Goal: Task Accomplishment & Management: Use online tool/utility

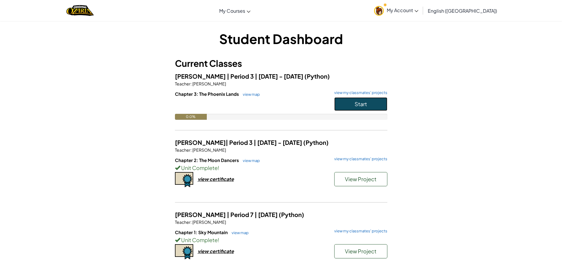
click at [371, 104] on button "Start" at bounding box center [360, 104] width 53 height 14
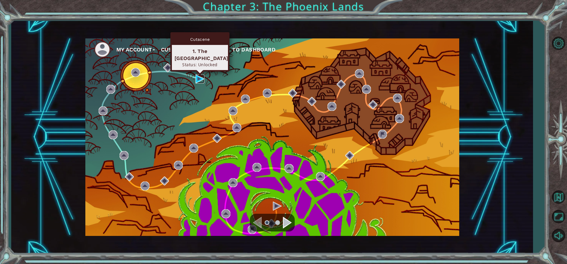
click at [200, 78] on img at bounding box center [199, 78] width 9 height 9
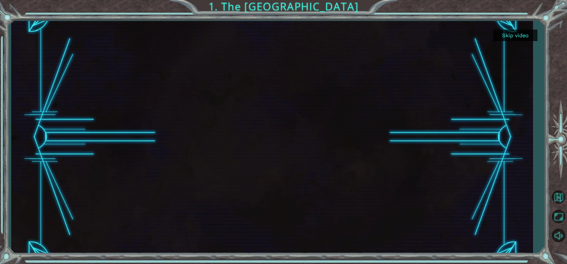
click at [514, 32] on button "Skip video" at bounding box center [515, 36] width 44 height 12
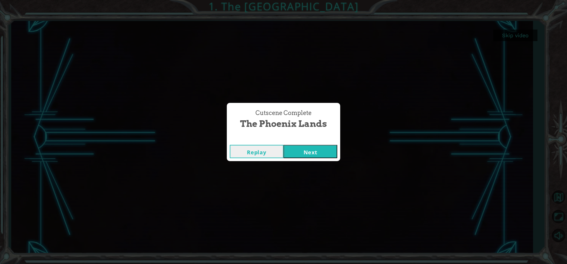
click at [287, 147] on button "Next" at bounding box center [310, 151] width 54 height 13
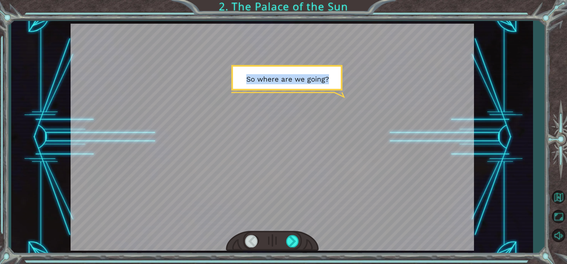
drag, startPoint x: 566, startPoint y: 179, endPoint x: 475, endPoint y: 200, distance: 93.9
click at [521, 186] on div "Temporary Text S o w h e r e a r e w e g o i n g ? N o w w e h e a d t o a p l …" at bounding box center [283, 132] width 567 height 264
click at [561, 194] on button "Back to Map" at bounding box center [558, 196] width 17 height 17
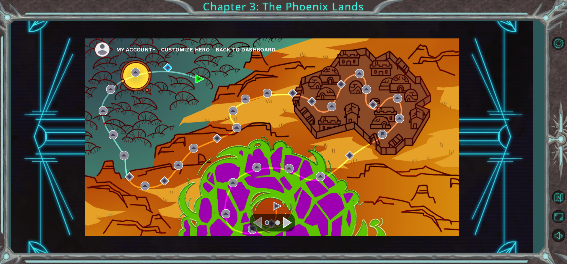
click at [119, 46] on button "My Account" at bounding box center [135, 49] width 39 height 9
click at [193, 46] on button "Customize Hero" at bounding box center [185, 49] width 49 height 9
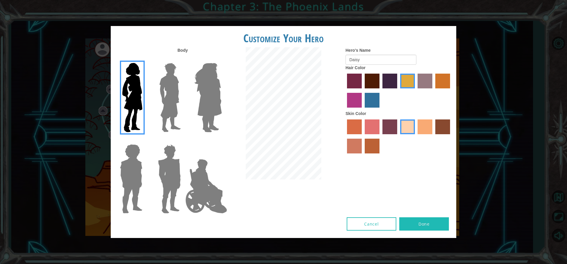
click at [214, 191] on img at bounding box center [206, 185] width 46 height 59
click at [221, 140] on input "Hero Jamie" at bounding box center [221, 140] width 0 height 0
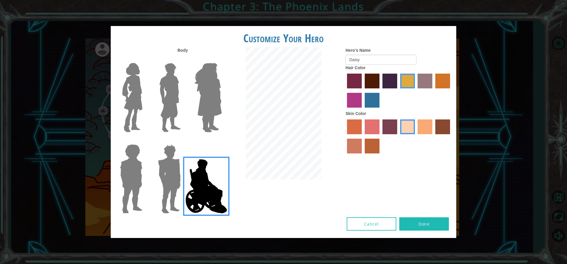
click at [160, 181] on img at bounding box center [169, 179] width 27 height 74
click at [183, 140] on input "Hero Garnet" at bounding box center [183, 140] width 0 height 0
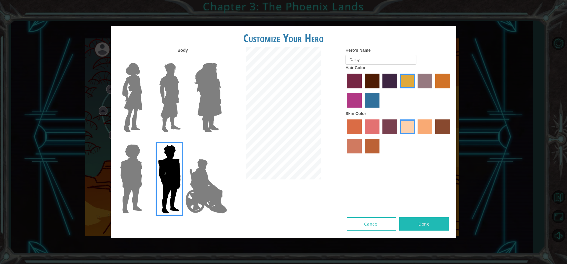
click at [136, 181] on img at bounding box center [130, 179] width 27 height 74
click at [145, 140] on input "Hero Steven" at bounding box center [145, 140] width 0 height 0
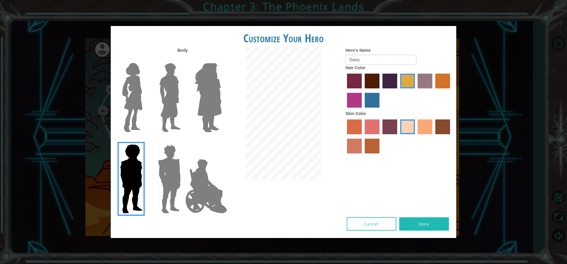
click at [205, 88] on img at bounding box center [208, 98] width 32 height 74
click at [221, 59] on input "Hero Amethyst" at bounding box center [221, 59] width 0 height 0
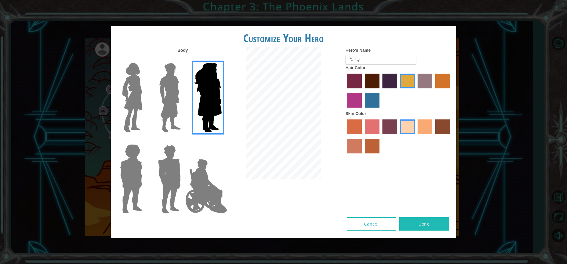
click at [179, 90] on img at bounding box center [170, 98] width 26 height 74
click at [183, 59] on input "Hero Lars" at bounding box center [183, 59] width 0 height 0
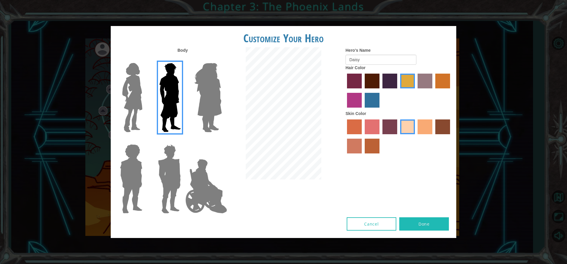
click at [172, 186] on img at bounding box center [169, 179] width 27 height 74
click at [183, 140] on input "Hero Garnet" at bounding box center [183, 140] width 0 height 0
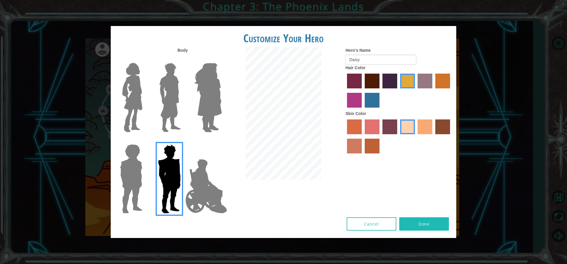
click at [129, 106] on img at bounding box center [132, 98] width 25 height 74
click at [145, 59] on input "Hero Connie" at bounding box center [145, 59] width 0 height 0
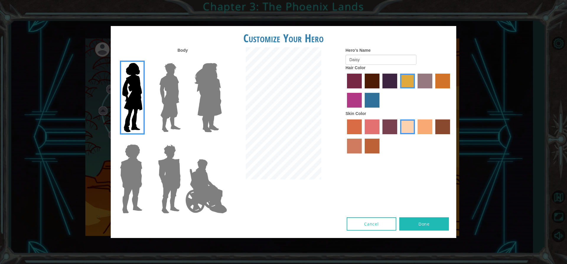
click at [437, 76] on label "gold drop hair color" at bounding box center [442, 80] width 15 height 15
click at [433, 90] on input "gold drop hair color" at bounding box center [433, 90] width 0 height 0
click at [405, 79] on label "tulip tree hair color" at bounding box center [407, 80] width 15 height 15
click at [398, 90] on input "tulip tree hair color" at bounding box center [398, 90] width 0 height 0
click at [422, 130] on label "tacao skin color" at bounding box center [424, 126] width 15 height 15
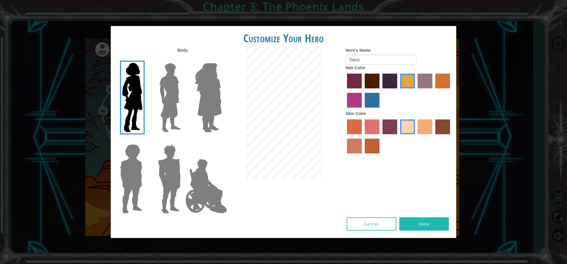
click at [416, 136] on input "tacao skin color" at bounding box center [416, 136] width 0 height 0
click at [412, 130] on label "sandy beach skin color" at bounding box center [407, 126] width 15 height 15
click at [398, 136] on input "sandy beach skin color" at bounding box center [398, 136] width 0 height 0
click at [424, 220] on button "Done" at bounding box center [424, 223] width 50 height 13
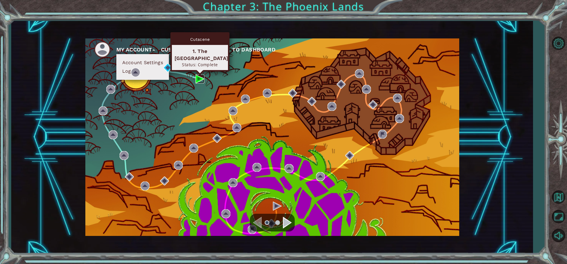
click at [200, 81] on img at bounding box center [199, 78] width 9 height 9
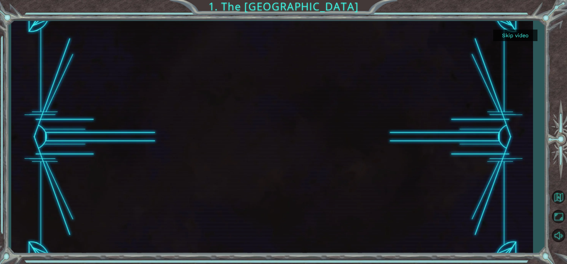
click at [523, 35] on button "Skip video" at bounding box center [515, 36] width 44 height 12
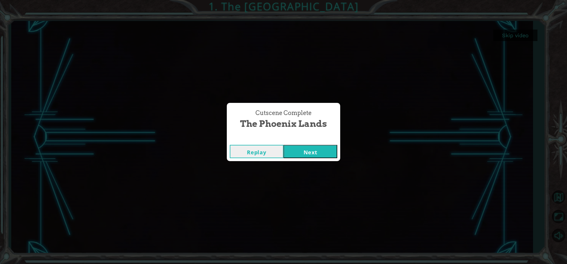
click at [322, 148] on button "Next" at bounding box center [310, 151] width 54 height 13
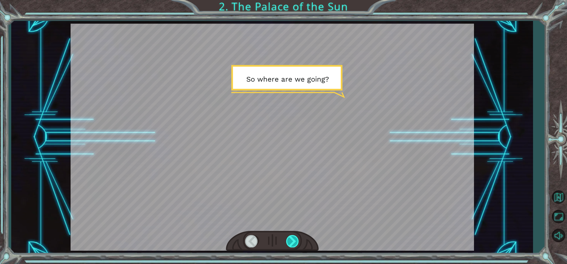
click at [292, 236] on div at bounding box center [292, 241] width 13 height 12
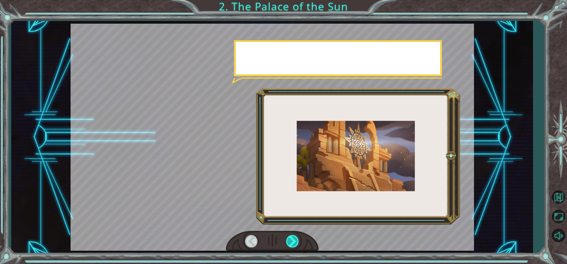
click at [292, 236] on div at bounding box center [292, 241] width 13 height 12
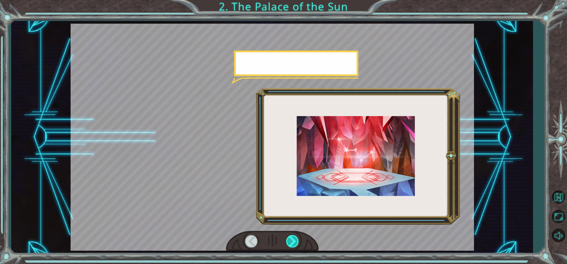
click at [292, 236] on div at bounding box center [292, 241] width 13 height 12
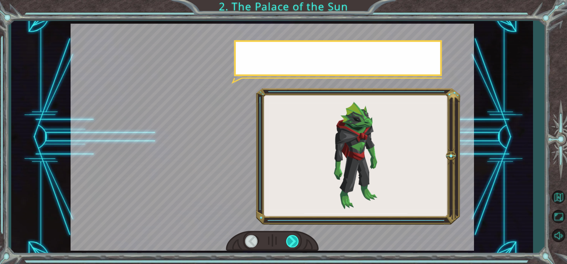
click at [293, 235] on div at bounding box center [292, 241] width 13 height 12
click at [294, 238] on div at bounding box center [292, 241] width 13 height 12
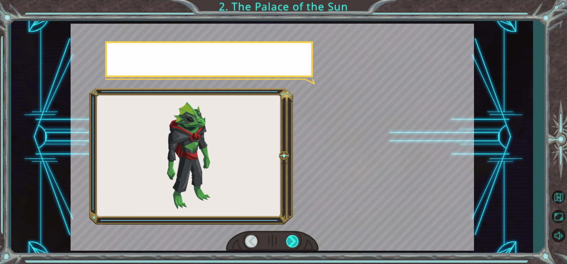
click at [294, 236] on div at bounding box center [292, 241] width 13 height 12
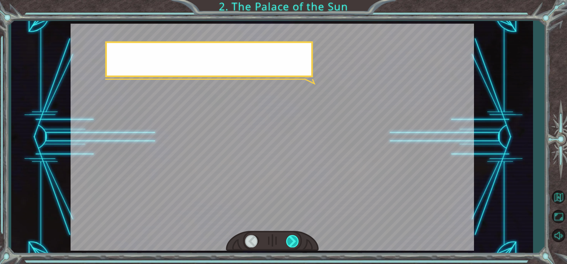
click at [293, 236] on div at bounding box center [292, 241] width 13 height 12
click at [292, 236] on div at bounding box center [292, 241] width 13 height 12
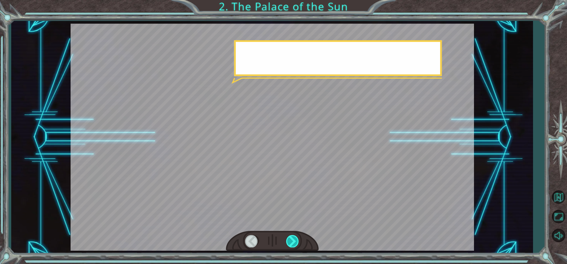
click at [292, 236] on div at bounding box center [292, 241] width 13 height 12
click at [291, 236] on div at bounding box center [292, 241] width 13 height 12
click at [287, 237] on div at bounding box center [292, 241] width 13 height 12
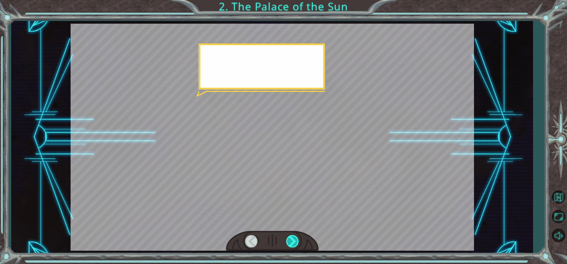
click at [287, 237] on div at bounding box center [292, 241] width 13 height 12
click at [286, 238] on div at bounding box center [292, 241] width 13 height 12
click at [285, 238] on div at bounding box center [272, 241] width 93 height 20
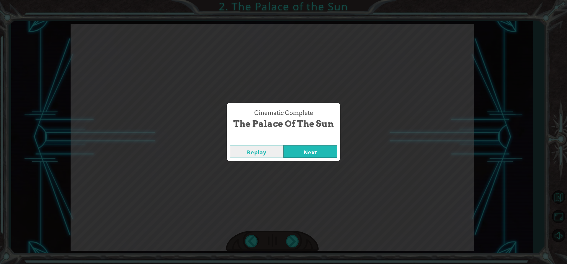
click at [285, 238] on div "Cinematic Complete The Palace of the Sun Replay Next" at bounding box center [283, 132] width 567 height 264
click at [339, 148] on div "Replay Next" at bounding box center [283, 151] width 113 height 19
click at [330, 148] on button "Next" at bounding box center [310, 151] width 54 height 13
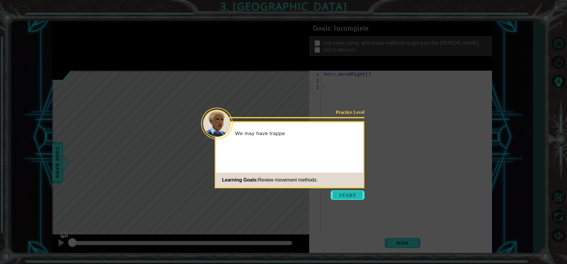
click at [342, 195] on button "Start" at bounding box center [348, 194] width 34 height 9
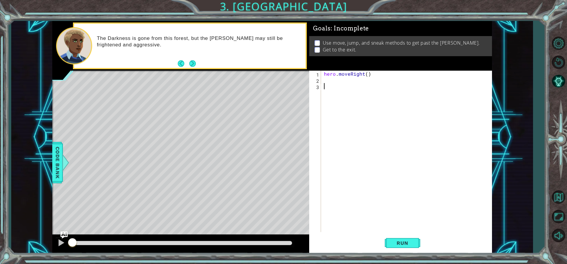
click at [366, 75] on div "hero . moveRight ( )" at bounding box center [408, 158] width 170 height 174
type textarea "hero.moveRight(1)"
click at [332, 80] on div "hero . moveRight ( 1 )" at bounding box center [408, 158] width 170 height 174
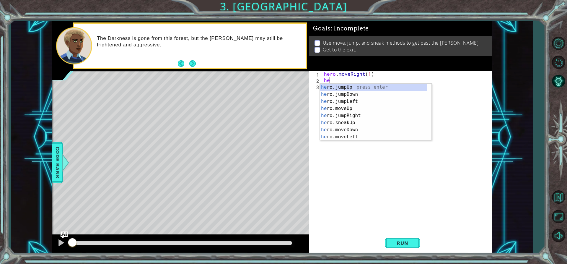
scroll to position [0, 0]
type textarea "hero"
click at [347, 107] on div "hero .jumpUp press enter hero .jumpDown press enter hero .jumpLeft press enter …" at bounding box center [373, 119] width 107 height 71
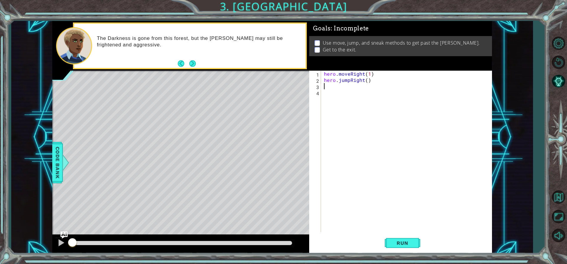
scroll to position [0, 0]
click at [366, 80] on div "hero . moveRight ( 1 ) hero . jumpRight ( )" at bounding box center [408, 158] width 170 height 174
type textarea "hero.jumpRight(1)"
click at [351, 88] on div "hero . moveRight ( 1 ) hero . jumpRight ( 1 )" at bounding box center [408, 158] width 170 height 174
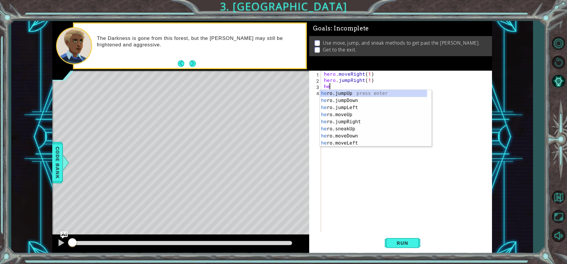
scroll to position [0, 0]
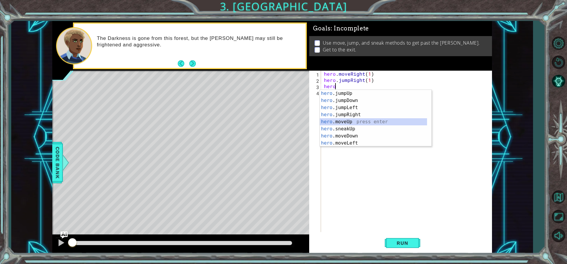
click at [353, 122] on div "hero .jumpUp press enter hero .jumpDown press enter hero .jumpLeft press enter …" at bounding box center [373, 125] width 107 height 71
type textarea "hero.moveUp(1)"
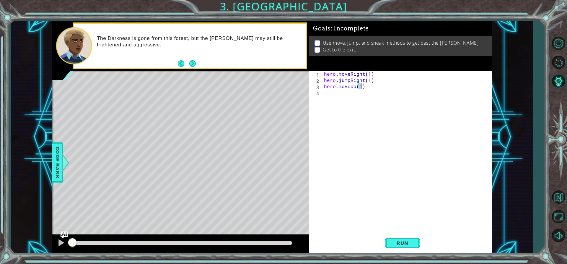
click at [352, 96] on div "hero . moveRight ( 1 ) hero . jumpRight ( 1 ) hero . moveUp ( 1 )" at bounding box center [408, 158] width 170 height 174
click at [398, 239] on button "Run" at bounding box center [402, 242] width 35 height 18
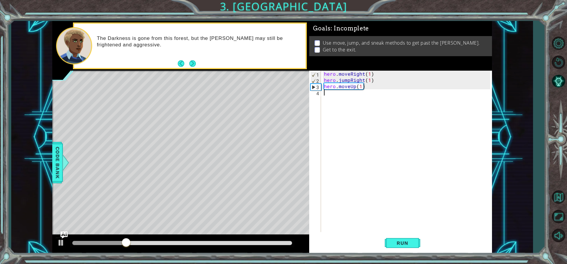
click at [333, 95] on div "hero . moveRight ( 1 ) hero . jumpRight ( 1 ) hero . moveUp ( 1 )" at bounding box center [408, 158] width 170 height 174
click at [60, 239] on div at bounding box center [61, 242] width 8 height 8
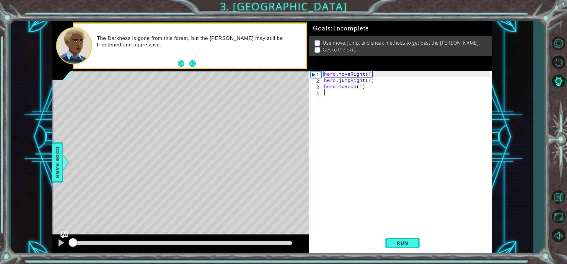
drag, startPoint x: 141, startPoint y: 241, endPoint x: 52, endPoint y: 239, distance: 88.9
click at [52, 239] on div at bounding box center [180, 243] width 257 height 19
click at [328, 97] on div "hero . moveRight ( 1 ) hero . jumpRight ( 1 ) hero . moveUp ( 1 )" at bounding box center [408, 158] width 170 height 174
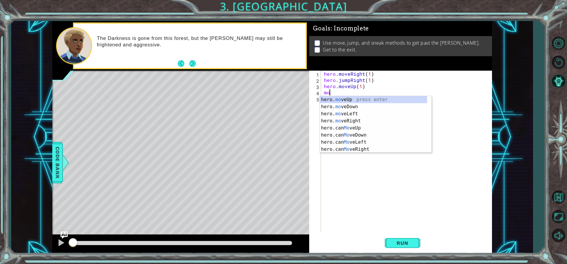
scroll to position [0, 0]
click at [346, 122] on div "hero. move Up press enter hero. move Down press enter hero. move Left press ent…" at bounding box center [376, 131] width 112 height 71
type textarea "hero.moveRight(1)"
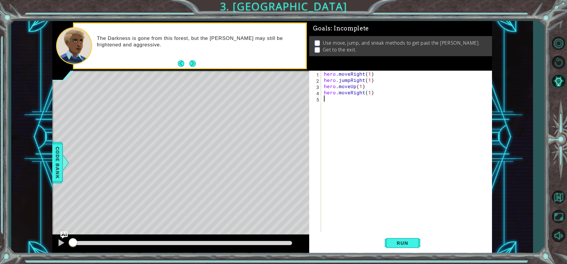
click at [330, 99] on div "hero . moveRight ( 1 ) hero . jumpRight ( 1 ) hero . moveUp ( 1 ) hero . moveRi…" at bounding box center [408, 158] width 170 height 174
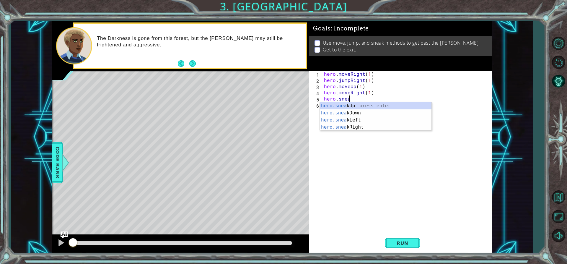
scroll to position [0, 1]
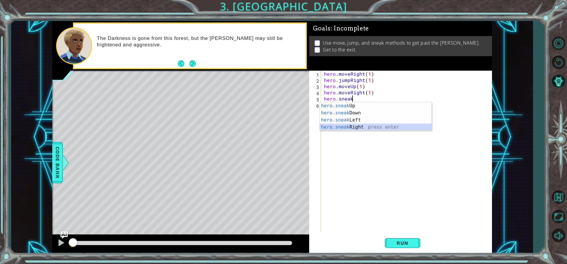
click at [375, 125] on div "hero.sneak Up press enter hero.sneak Down press enter hero.sneak Left press ent…" at bounding box center [376, 123] width 112 height 42
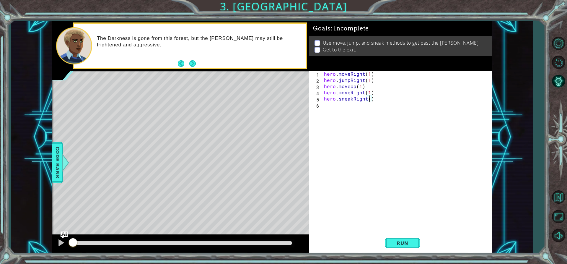
type textarea "hero.sneakRight(2)"
click at [328, 104] on div "hero . moveRight ( 1 ) hero . jumpRight ( 1 ) hero . moveUp ( 1 ) hero . moveRi…" at bounding box center [408, 158] width 170 height 174
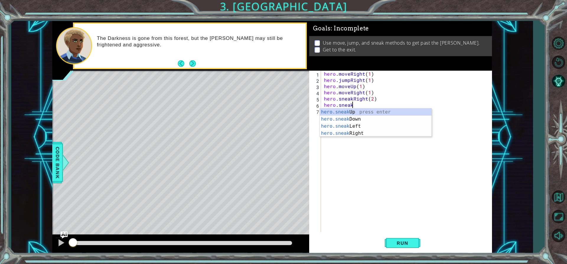
scroll to position [0, 1]
click at [339, 112] on div "hero.sneak Up press enter hero.sneak Down press enter hero.sneak Left press ent…" at bounding box center [376, 129] width 112 height 42
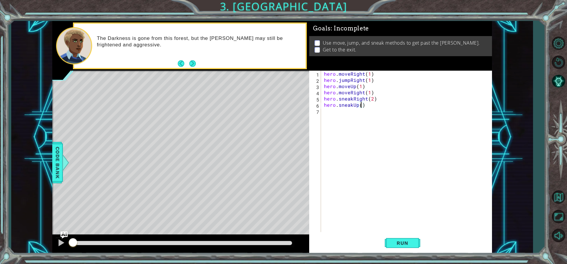
type textarea "hero.sneakUp(2)"
click at [339, 111] on div "hero . moveRight ( 1 ) hero . jumpRight ( 1 ) hero . moveUp ( 1 ) hero . moveRi…" at bounding box center [408, 158] width 170 height 174
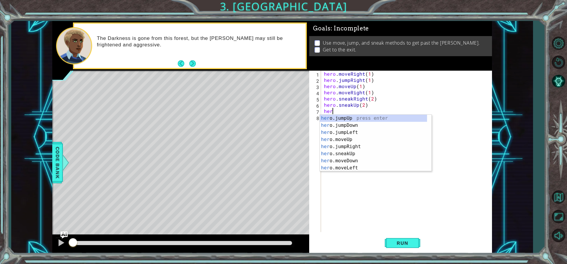
scroll to position [0, 0]
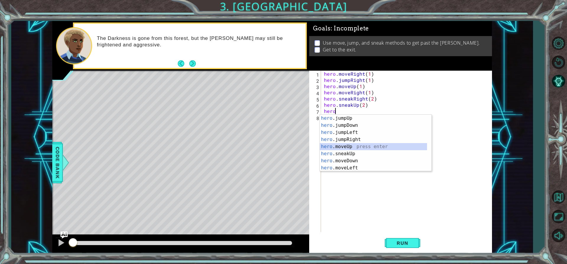
click at [348, 146] on div "hero .jumpUp press enter hero .jumpDown press enter hero .jumpLeft press enter …" at bounding box center [373, 150] width 107 height 71
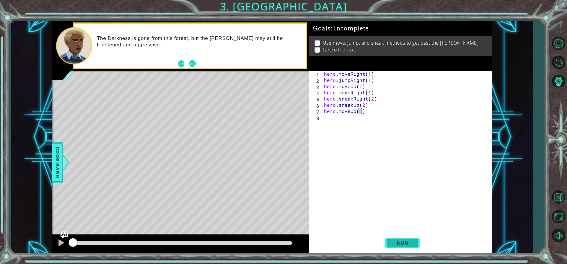
click at [409, 242] on span "Run" at bounding box center [401, 243] width 23 height 6
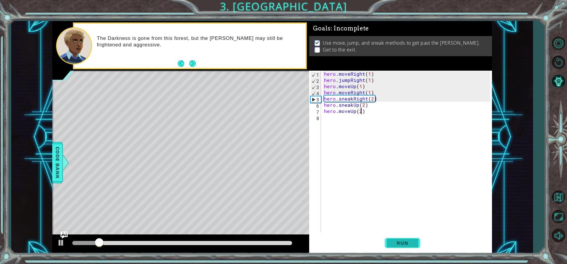
scroll to position [0, 2]
type textarea "hero.moveUp(2)"
click at [409, 242] on span "Run" at bounding box center [401, 243] width 23 height 6
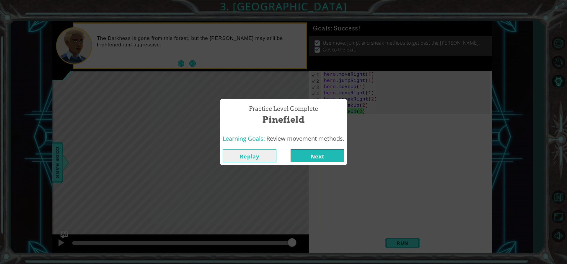
click at [321, 156] on button "Next" at bounding box center [317, 155] width 54 height 13
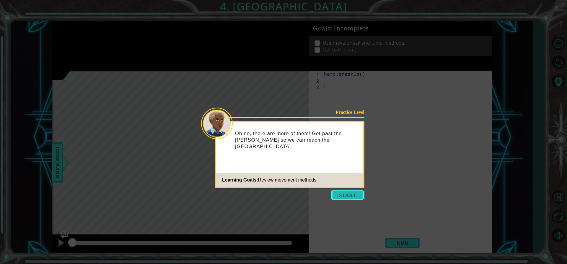
click at [349, 194] on button "Start" at bounding box center [348, 194] width 34 height 9
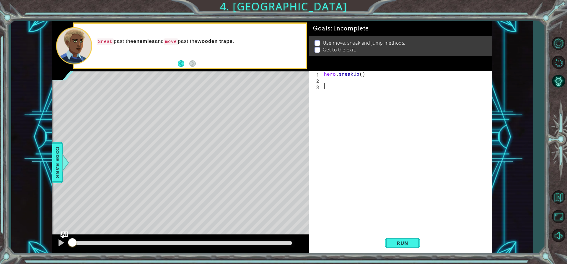
click at [360, 73] on div "hero . sneakUp ( )" at bounding box center [408, 158] width 170 height 174
type textarea "hero.sneakUp(1)"
click at [336, 80] on div "hero . sneakUp ( 1 )" at bounding box center [408, 158] width 170 height 174
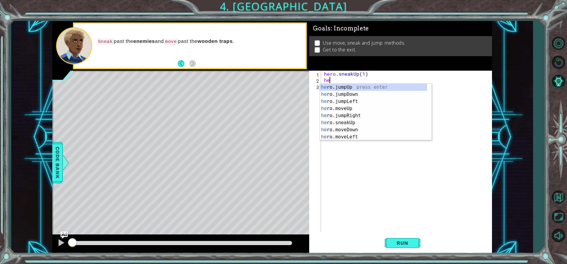
scroll to position [0, 0]
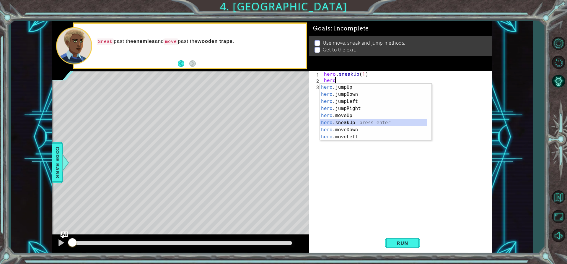
click at [351, 123] on div "hero .jumpUp press enter hero .jumpDown press enter hero .jumpLeft press enter …" at bounding box center [373, 119] width 107 height 71
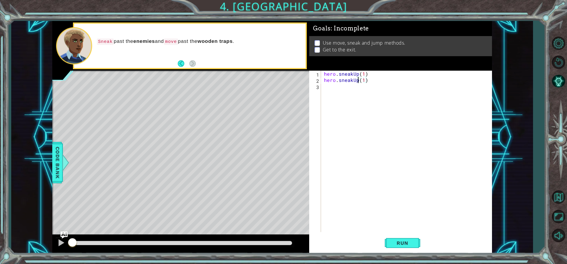
click at [357, 80] on div "hero . sneakUp ( 1 ) hero . sneakUp ( 1 )" at bounding box center [408, 158] width 170 height 174
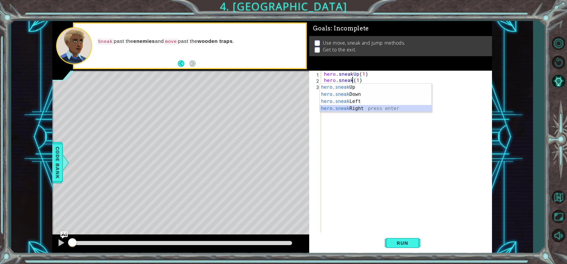
click at [348, 105] on div "hero.sneak Up press enter hero.sneak Down press enter hero.sneak Left press ent…" at bounding box center [376, 105] width 112 height 42
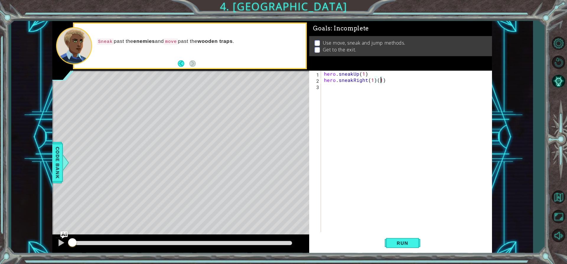
click at [382, 79] on div "hero . sneakUp ( 1 ) hero . sneakRight ( 1 ) ( 1 )" at bounding box center [408, 158] width 170 height 174
click at [398, 81] on div "hero . sneakUp ( 1 ) hero . sneakRight ( 1 ) ( 1 )" at bounding box center [408, 158] width 170 height 174
click at [372, 81] on div "hero . sneakUp ( 1 ) hero . sneakRight ( 1 )" at bounding box center [408, 158] width 170 height 174
click at [412, 241] on span "Run" at bounding box center [401, 243] width 23 height 6
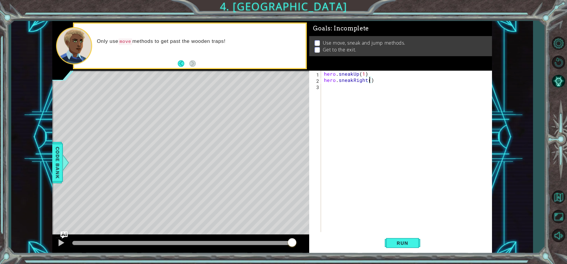
scroll to position [0, 3]
type textarea "hero.sneakRight(2)"
click at [332, 87] on div "hero . sneakUp ( 1 ) hero . sneakRight ( 2 )" at bounding box center [408, 158] width 170 height 174
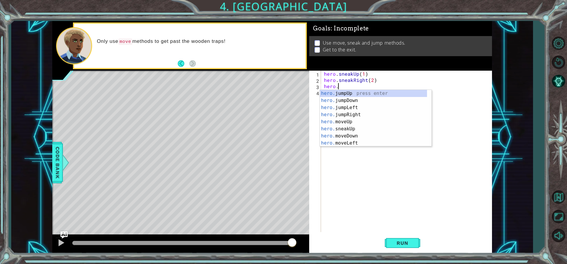
scroll to position [0, 1]
click at [373, 135] on div "hero.c anMoveUp press enter hero.c anMoveDown press enter hero.c anMoveLeft pre…" at bounding box center [376, 125] width 112 height 71
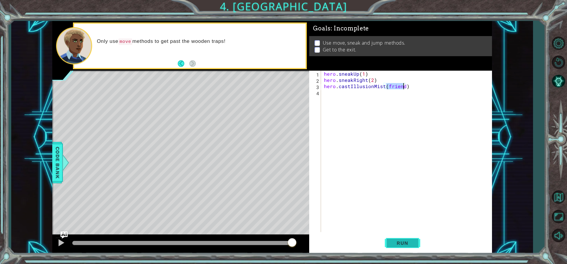
type textarea "hero.castIllusionMist(friend)"
click at [415, 240] on button "Run" at bounding box center [402, 242] width 35 height 18
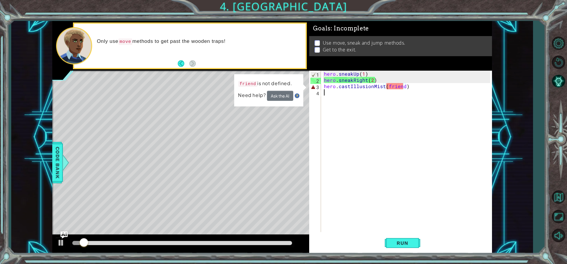
click at [409, 89] on div "hero . sneakUp ( 1 ) hero . sneakRight ( 2 ) hero . castIllusionMist ( friend )" at bounding box center [408, 158] width 170 height 174
click at [411, 85] on div "hero . sneakUp ( 1 ) hero . sneakRight ( 2 ) hero . castIllusionMist ( friend )" at bounding box center [408, 158] width 170 height 174
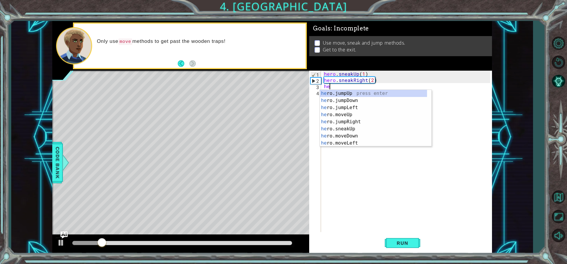
type textarea "h"
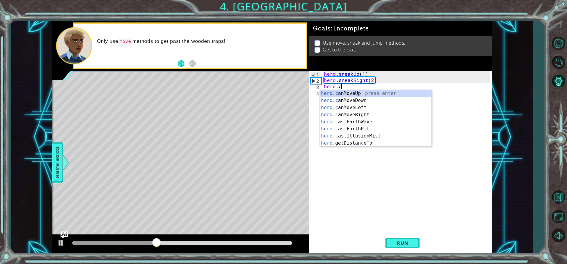
type textarea "[DOMAIN_NAME]"
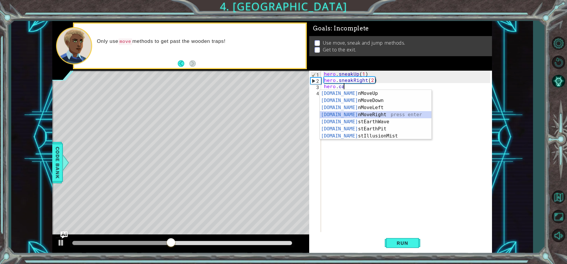
click at [374, 114] on div "hero.ca nMoveUp press enter hero.ca nMoveDown press enter hero.ca nMoveLeft pre…" at bounding box center [376, 122] width 112 height 64
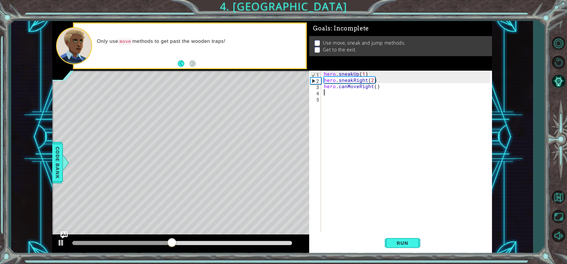
scroll to position [0, 0]
click at [374, 87] on div "hero . sneakUp ( 1 ) hero . sneakRight ( 2 ) hero . canMoveRight ( )" at bounding box center [408, 158] width 170 height 174
click at [407, 241] on span "Run" at bounding box center [401, 243] width 23 height 6
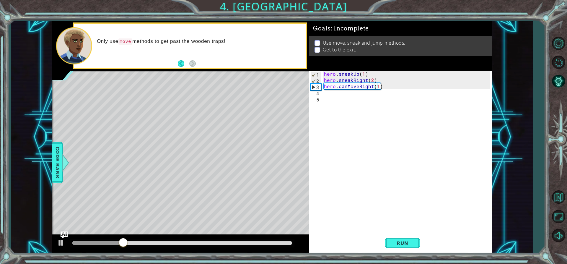
click at [390, 88] on div "hero . sneakUp ( 1 ) hero . sneakRight ( 2 ) hero . canMoveRight ( 1 )" at bounding box center [408, 158] width 170 height 174
click at [382, 88] on div "hero . sneakUp ( 1 ) hero . sneakRight ( 2 ) hero . canMoveRight ( 1 )" at bounding box center [408, 158] width 170 height 174
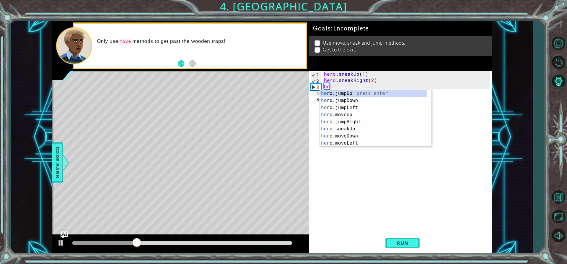
scroll to position [0, 0]
type textarea "h"
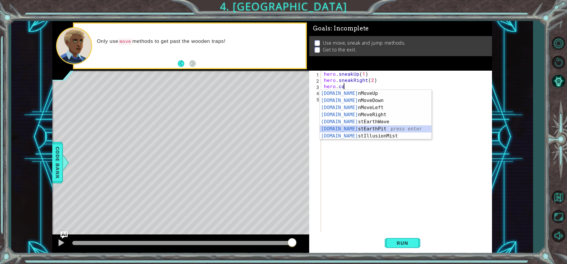
click at [341, 128] on div "hero.ca nMoveUp press enter hero.ca nMoveDown press enter hero.ca nMoveLeft pre…" at bounding box center [376, 122] width 112 height 64
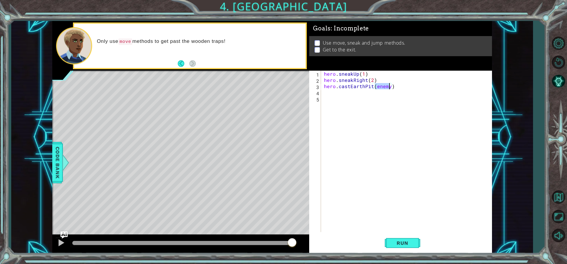
click at [401, 86] on div "hero . sneakUp ( 1 ) hero . sneakRight ( 2 ) hero . castEarthPit ( enemy )" at bounding box center [408, 158] width 170 height 174
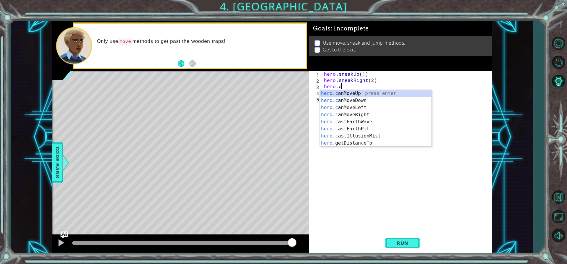
scroll to position [0, 1]
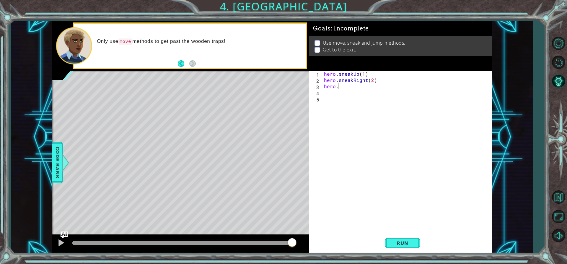
click at [129, 42] on code "move" at bounding box center [125, 41] width 14 height 6
click at [339, 86] on div "hero . sneakUp ( 1 ) hero . sneakRight ( 2 ) hero ." at bounding box center [408, 158] width 170 height 174
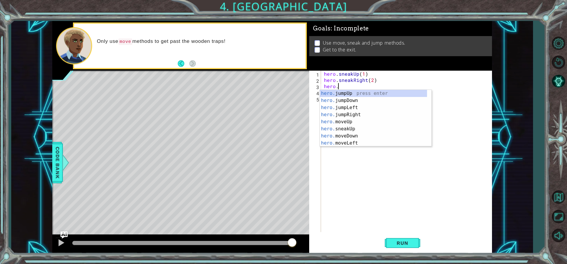
scroll to position [0, 1]
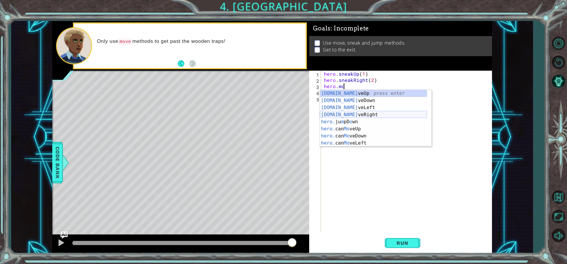
click at [352, 113] on div "hero.mo veUp press enter hero.mo veDown press enter hero.mo veLeft press enter …" at bounding box center [373, 125] width 107 height 71
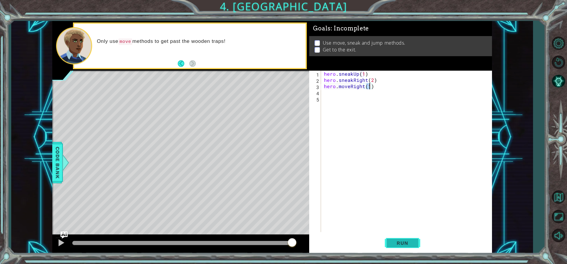
type textarea "hero.moveRight(1)"
click at [404, 237] on button "Run" at bounding box center [402, 242] width 35 height 18
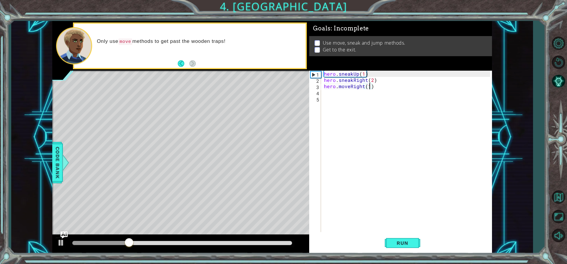
click at [334, 93] on div "hero . sneakUp ( 1 ) hero . sneakRight ( 2 ) hero . moveRight ( 1 )" at bounding box center [408, 158] width 170 height 174
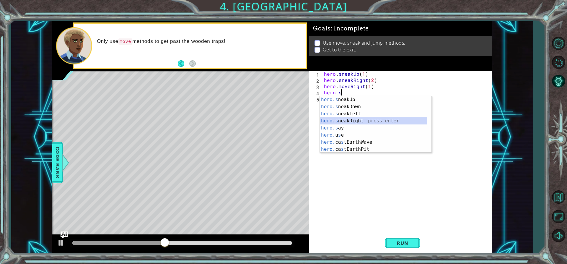
click at [356, 121] on div "hero.s neakUp press enter hero.s neakDown press enter hero.s neakLeft press ent…" at bounding box center [373, 131] width 107 height 71
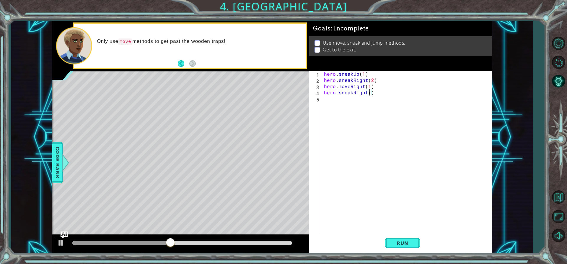
type textarea "hero.sneakRight(3)"
click at [328, 99] on div "hero . sneakUp ( 1 ) hero . sneakRight ( 2 ) hero . moveRight ( 1 ) hero . snea…" at bounding box center [408, 158] width 170 height 174
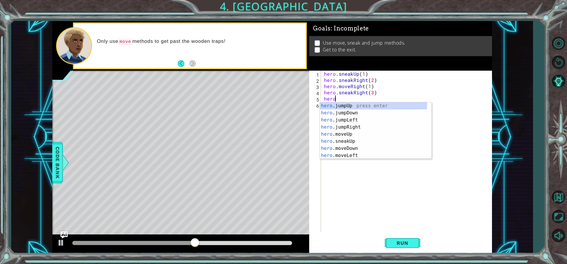
scroll to position [0, 1]
type textarea "hero.jum"
click at [341, 107] on div "hero.jum pUp press enter hero.jum pDown press enter hero.jum pLeft press enter …" at bounding box center [376, 123] width 112 height 42
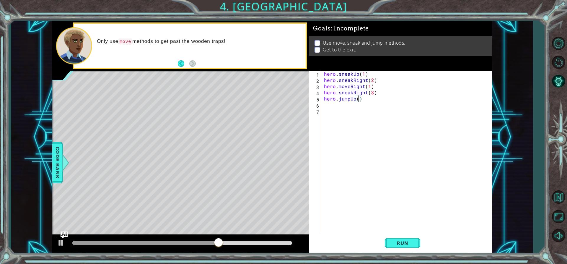
click at [357, 98] on div "hero . sneakUp ( 1 ) hero . sneakRight ( 2 ) hero . moveRight ( 1 ) hero . snea…" at bounding box center [408, 158] width 170 height 174
type textarea "hero.jumpUp(1)"
click at [394, 238] on button "Run" at bounding box center [402, 242] width 35 height 18
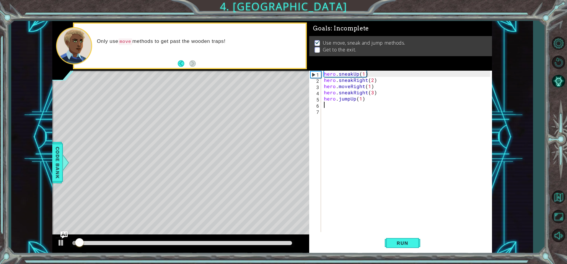
click at [331, 106] on div "hero . sneakUp ( 1 ) hero . sneakRight ( 2 ) hero . moveRight ( 1 ) hero . snea…" at bounding box center [408, 158] width 170 height 174
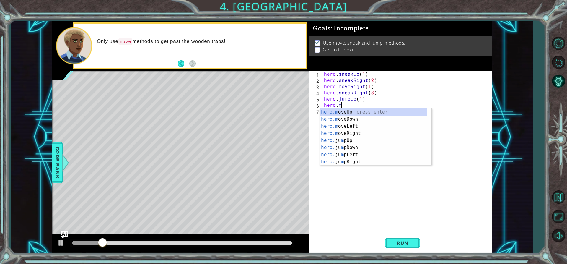
scroll to position [0, 1]
click at [351, 111] on div "hero.m oveUp press enter hero.m oveDown press enter hero.m oveLeft press enter …" at bounding box center [373, 143] width 107 height 71
type textarea "hero.moveUp(1)"
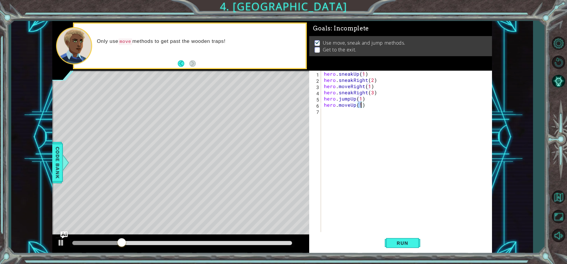
click at [330, 112] on div "hero . sneakUp ( 1 ) hero . sneakRight ( 2 ) hero . moveRight ( 1 ) hero . snea…" at bounding box center [408, 158] width 170 height 174
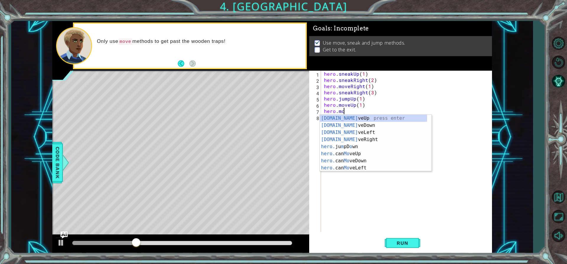
scroll to position [0, 1]
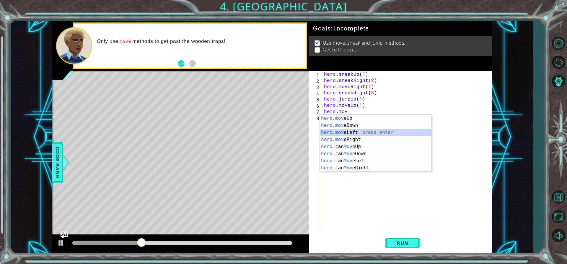
click at [346, 133] on div "hero.mov eUp press enter hero.mov eDown press enter hero.mov eLeft press enter …" at bounding box center [376, 150] width 112 height 71
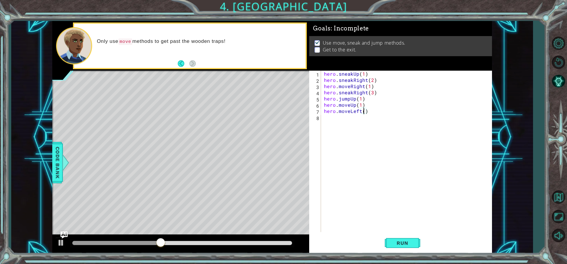
type textarea "hero.moveLeft(3)"
click at [328, 121] on div "hero . sneakUp ( 1 ) hero . sneakRight ( 2 ) hero . moveRight ( 1 ) hero . snea…" at bounding box center [408, 158] width 170 height 174
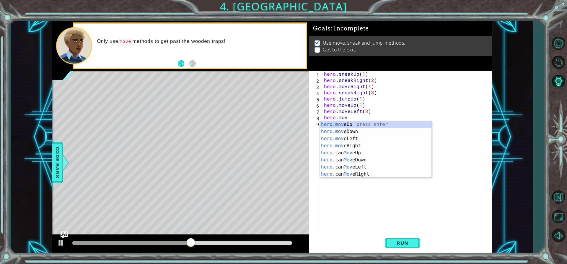
scroll to position [0, 1]
click at [335, 126] on div "hero.move Up press enter hero.move Down press enter hero.move Left press enter …" at bounding box center [376, 156] width 112 height 71
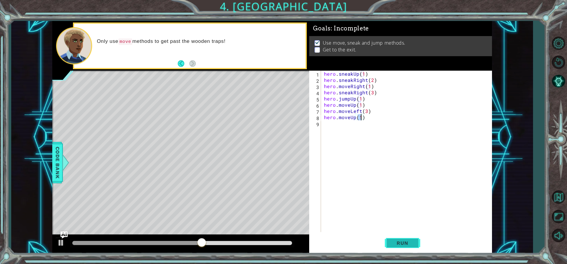
type textarea "hero.moveUp(1)"
click at [413, 245] on span "Run" at bounding box center [401, 243] width 23 height 6
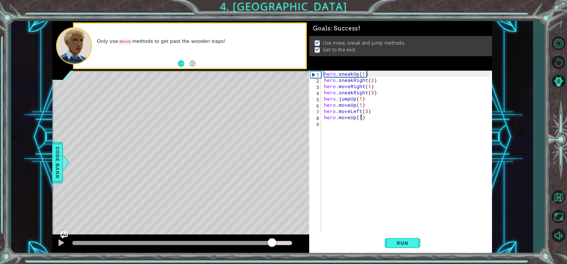
click at [272, 232] on div "methods hero use(thing) moveUp(steps) moveDown(steps) moveLeft(steps) moveRight…" at bounding box center [271, 137] width 439 height 232
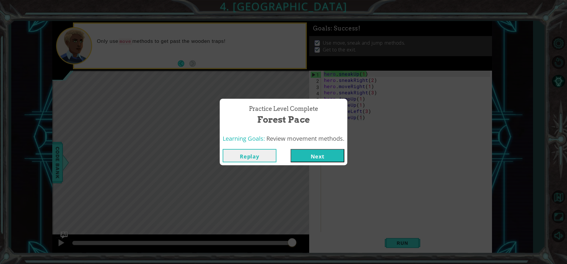
click at [333, 154] on button "Next" at bounding box center [317, 155] width 54 height 13
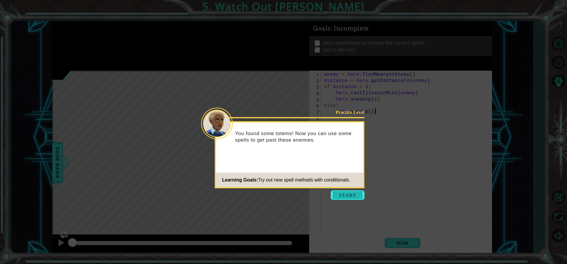
click at [336, 193] on button "Start" at bounding box center [348, 194] width 34 height 9
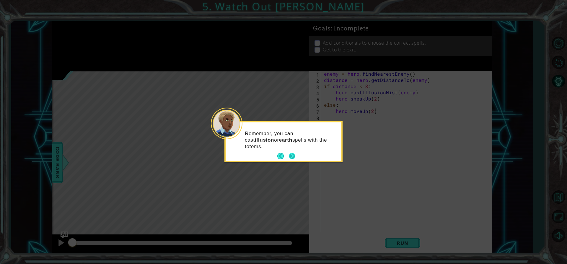
click at [294, 153] on button "Next" at bounding box center [292, 156] width 6 height 6
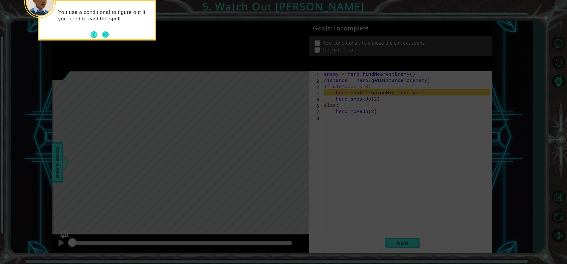
click at [103, 37] on button "Next" at bounding box center [105, 34] width 6 height 6
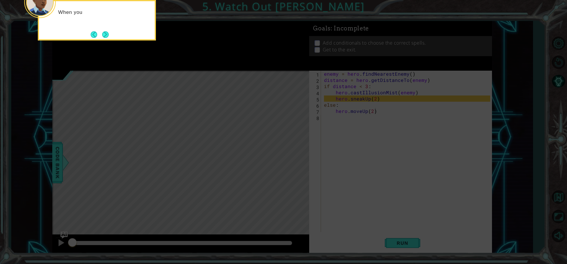
click at [103, 37] on button "Next" at bounding box center [105, 34] width 6 height 6
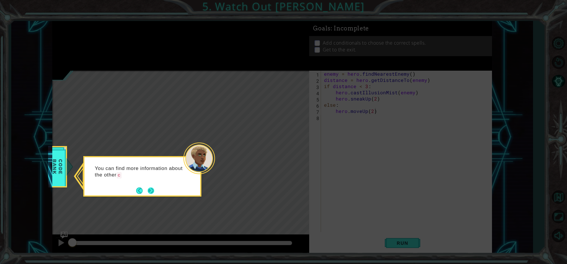
click at [151, 189] on button "Next" at bounding box center [151, 190] width 6 height 6
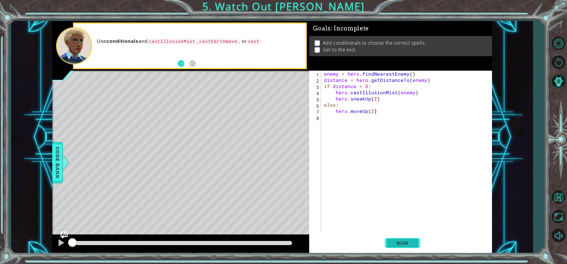
click at [400, 242] on span "Run" at bounding box center [401, 243] width 23 height 6
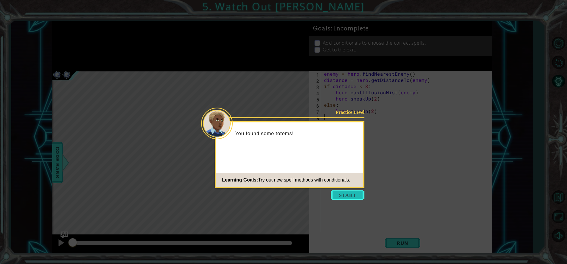
click at [334, 193] on button "Start" at bounding box center [348, 194] width 34 height 9
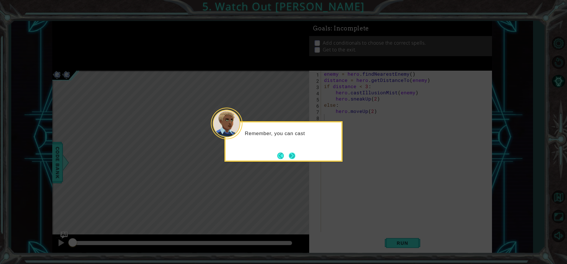
click at [295, 158] on button "Next" at bounding box center [292, 155] width 6 height 6
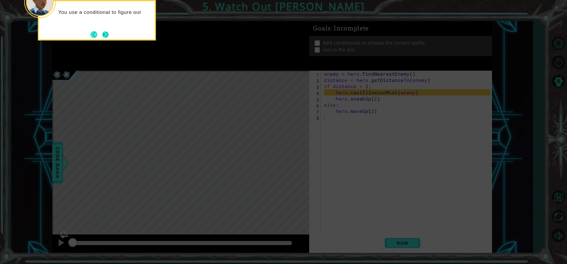
click at [109, 31] on button "Next" at bounding box center [105, 34] width 6 height 6
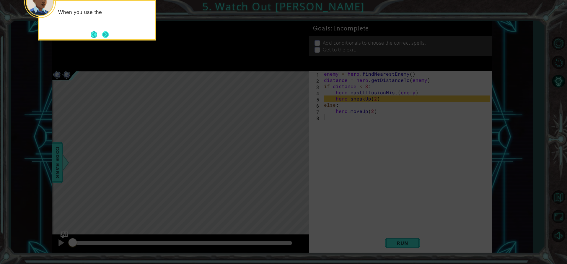
click at [107, 37] on button "Next" at bounding box center [105, 34] width 6 height 6
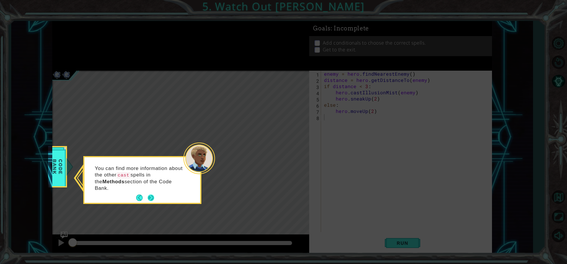
click at [151, 194] on button "Next" at bounding box center [151, 197] width 6 height 6
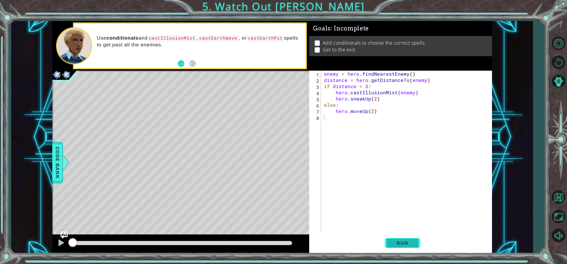
click at [402, 238] on button "Run" at bounding box center [402, 242] width 35 height 18
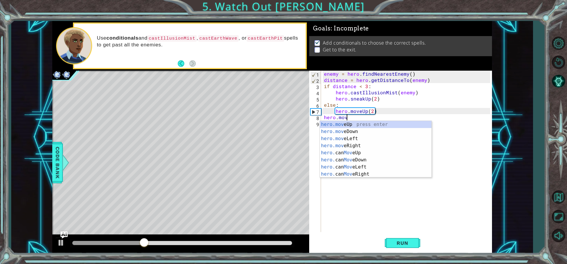
scroll to position [0, 1]
click at [353, 122] on div "hero.move Up press enter hero.move Down press enter hero.move Left press enter …" at bounding box center [376, 156] width 112 height 71
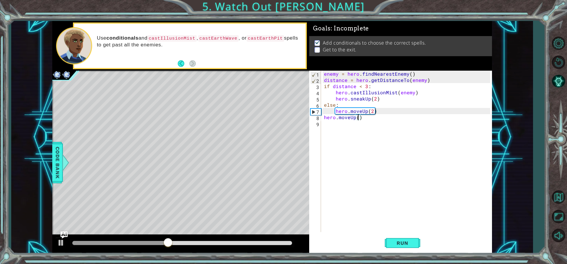
type textarea "hero.moveUp(3)"
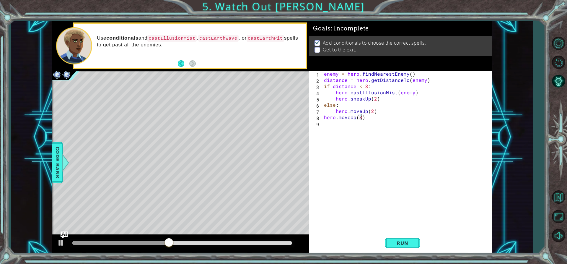
scroll to position [0, 2]
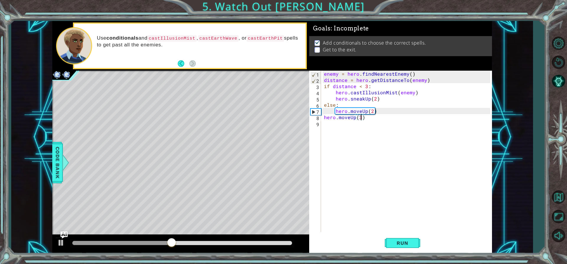
click at [352, 122] on div "enemy = hero . findNearestEnemy ( ) distance = hero . getDistanceTo ( enemy ) i…" at bounding box center [408, 158] width 170 height 174
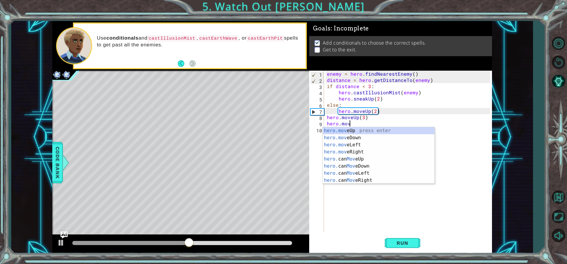
scroll to position [0, 1]
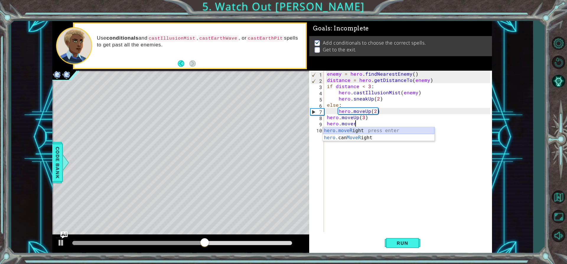
click at [395, 130] on div "hero.moveR ight press enter hero. can MoveR ight press enter" at bounding box center [379, 141] width 112 height 28
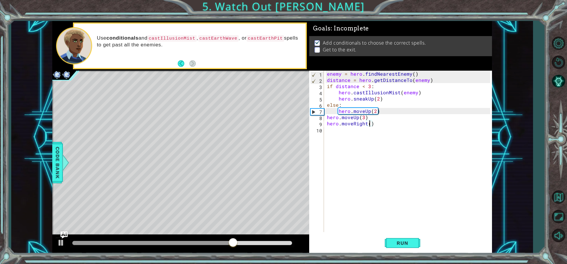
type textarea "hero.moveRight(5)"
click at [344, 131] on div "enemy = hero . findNearestEnemy ( ) distance = hero . getDistanceTo ( enemy ) i…" at bounding box center [410, 158] width 168 height 174
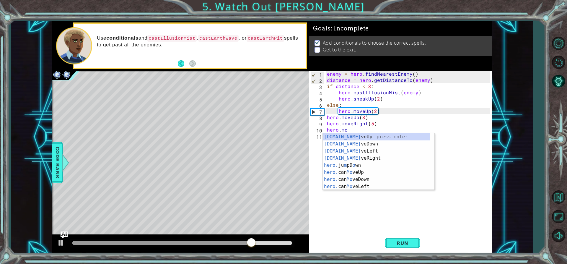
scroll to position [0, 1]
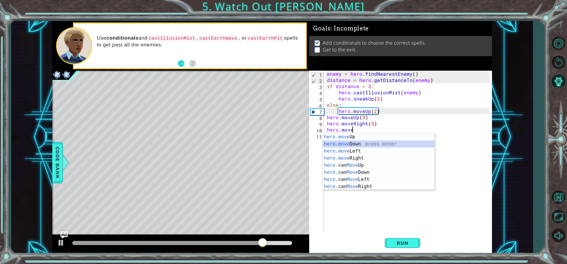
click at [359, 141] on div "hero.move Up press enter hero.move Down press enter hero.move Left press enter …" at bounding box center [379, 168] width 112 height 71
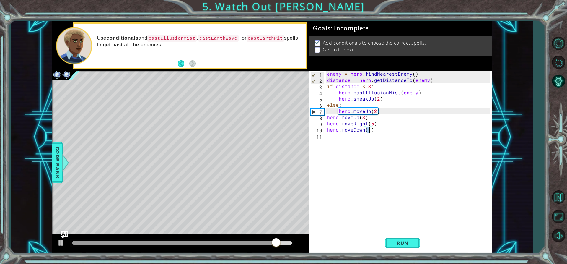
type textarea "hero.moveDown(2)"
click at [352, 139] on div "enemy = hero . findNearestEnemy ( ) distance = hero . getDistanceTo ( enemy ) i…" at bounding box center [410, 158] width 168 height 174
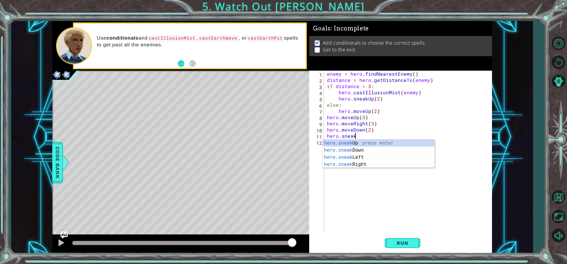
scroll to position [0, 1]
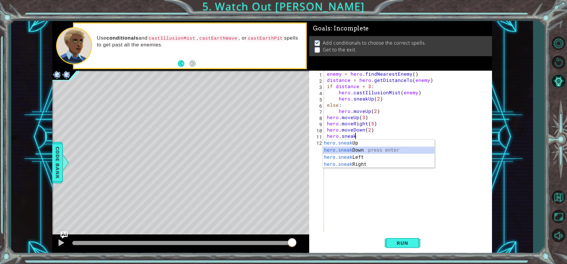
click at [361, 151] on div "hero.sneak Up press enter hero.sneak Down press enter hero.sneak Left press ent…" at bounding box center [379, 160] width 112 height 42
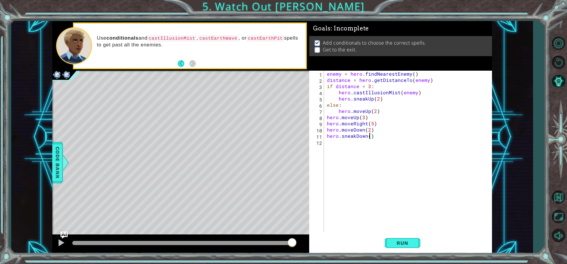
type textarea "hero.sneakDown(2)"
click at [362, 143] on div "enemy = hero . findNearestEnemy ( ) distance = hero . getDistanceTo ( enemy ) i…" at bounding box center [410, 158] width 168 height 174
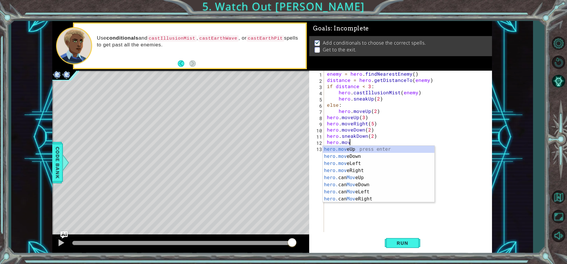
scroll to position [0, 1]
click at [363, 156] on div "hero.move Up press enter hero.move Down press enter hero.move Left press enter …" at bounding box center [379, 181] width 112 height 71
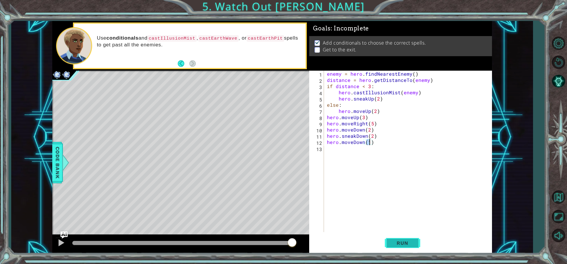
click at [393, 242] on span "Run" at bounding box center [401, 243] width 23 height 6
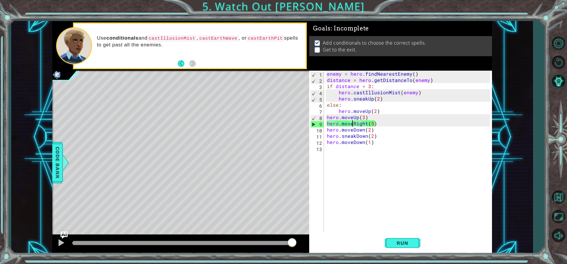
click at [351, 124] on div "enemy = hero . findNearestEnemy ( ) distance = hero . getDistanceTo ( enemy ) i…" at bounding box center [410, 158] width 168 height 174
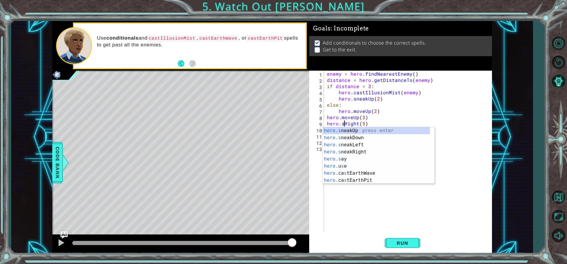
scroll to position [0, 1]
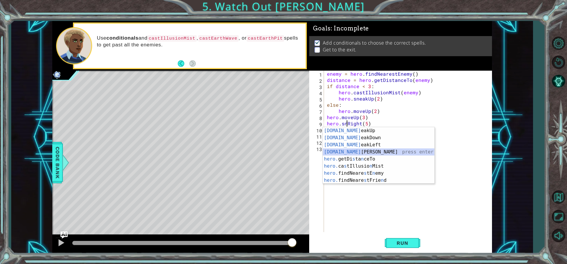
click at [362, 149] on div "[DOMAIN_NAME] eakUp press enter [DOMAIN_NAME] eakDown press enter [DOMAIN_NAME]…" at bounding box center [379, 162] width 112 height 71
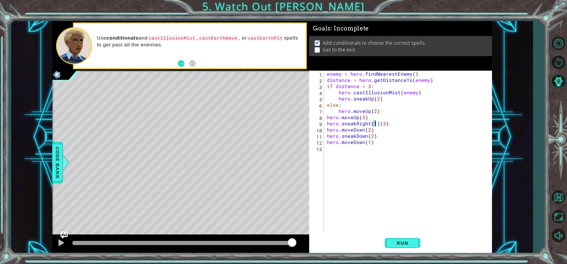
click at [378, 124] on div "enemy = hero . findNearestEnemy ( ) distance = hero . getDistanceTo ( enemy ) i…" at bounding box center [410, 158] width 168 height 174
type textarea "hero.sneakRight(5)"
click at [369, 181] on div "enemy = hero . findNearestEnemy ( ) distance = hero . getDistanceTo ( enemy ) i…" at bounding box center [410, 158] width 168 height 174
click at [406, 242] on span "Run" at bounding box center [401, 243] width 23 height 6
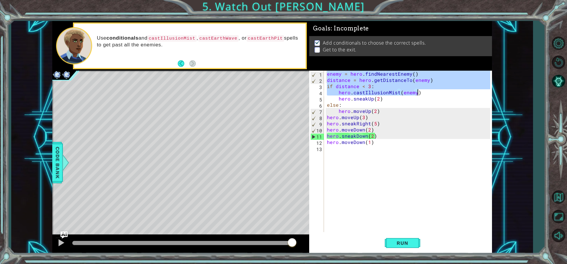
drag, startPoint x: 325, startPoint y: 74, endPoint x: 418, endPoint y: 94, distance: 94.6
click at [418, 94] on div "enemy = hero . findNearestEnemy ( ) distance = hero . getDistanceTo ( enemy ) i…" at bounding box center [408, 151] width 164 height 161
click at [408, 93] on div "enemy = hero . findNearestEnemy ( ) distance = hero . getDistanceTo ( enemy ) i…" at bounding box center [408, 151] width 164 height 161
type textarea "hero.castIllusionMist(enemy)"
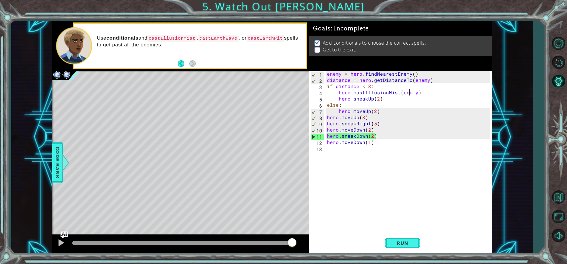
click at [349, 154] on div "enemy = hero . findNearestEnemy ( ) distance = hero . getDistanceTo ( enemy ) i…" at bounding box center [410, 158] width 168 height 174
click at [377, 144] on div "enemy = hero . findNearestEnemy ( ) distance = hero . getDistanceTo ( enemy ) i…" at bounding box center [410, 158] width 168 height 174
click at [379, 136] on div "enemy = hero . findNearestEnemy ( ) distance = hero . getDistanceTo ( enemy ) i…" at bounding box center [410, 158] width 168 height 174
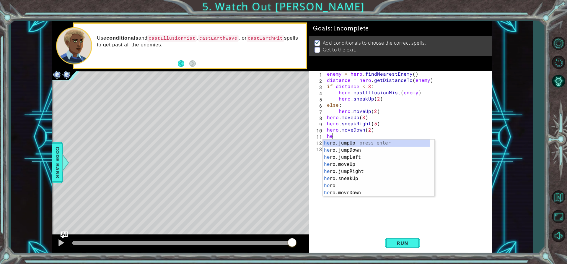
type textarea "h"
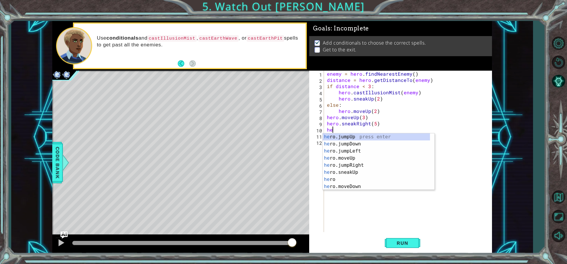
type textarea "h"
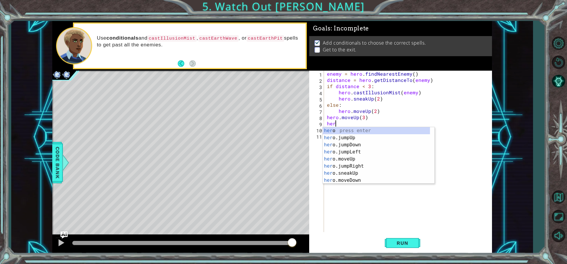
type textarea "h"
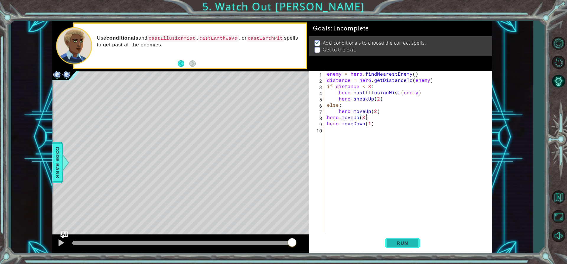
click at [398, 237] on button "Run" at bounding box center [402, 242] width 35 height 18
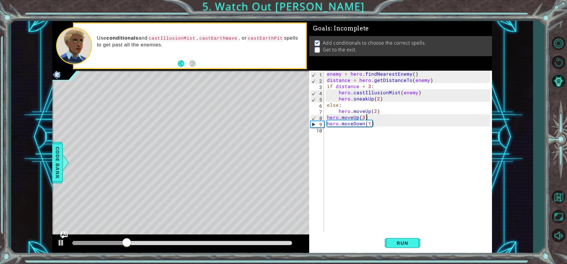
click at [378, 125] on div "enemy = hero . findNearestEnemy ( ) distance = hero . getDistanceTo ( enemy ) i…" at bounding box center [410, 158] width 168 height 174
click at [368, 117] on div "enemy = hero . findNearestEnemy ( ) distance = hero . getDistanceTo ( enemy ) i…" at bounding box center [410, 158] width 168 height 174
type textarea "hero.moveUp(3)"
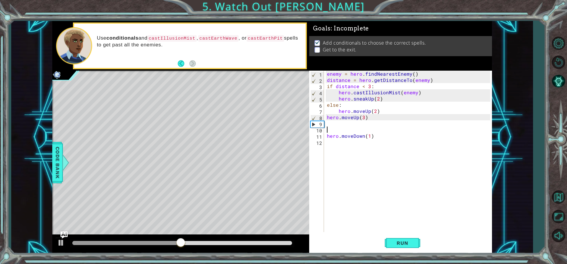
click at [344, 124] on div "enemy = hero . findNearestEnemy ( ) distance = hero . getDistanceTo ( enemy ) i…" at bounding box center [410, 158] width 168 height 174
click at [390, 244] on button "Run" at bounding box center [402, 242] width 35 height 18
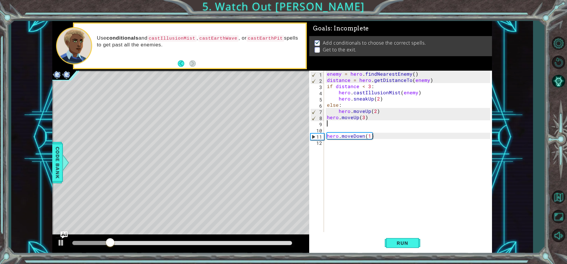
click at [344, 125] on div "enemy = hero . findNearestEnemy ( ) distance = hero . getDistanceTo ( enemy ) i…" at bounding box center [410, 158] width 168 height 174
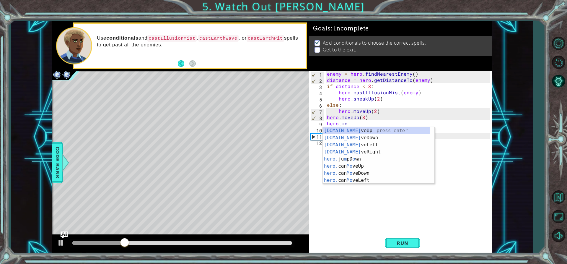
scroll to position [0, 1]
click at [360, 149] on div "hero.mov eUp press enter hero.mov eDown press enter hero.mov eLeft press enter …" at bounding box center [379, 162] width 112 height 71
type textarea "hero.moveRight(1)"
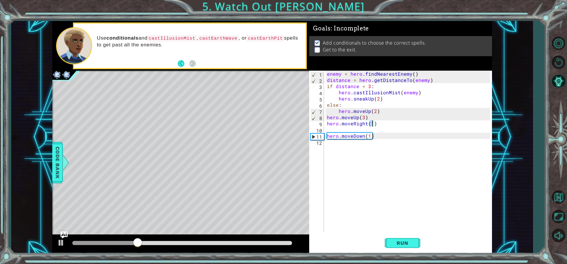
click at [332, 128] on div "enemy = hero . findNearestEnemy ( ) distance = hero . getDistanceTo ( enemy ) i…" at bounding box center [410, 158] width 168 height 174
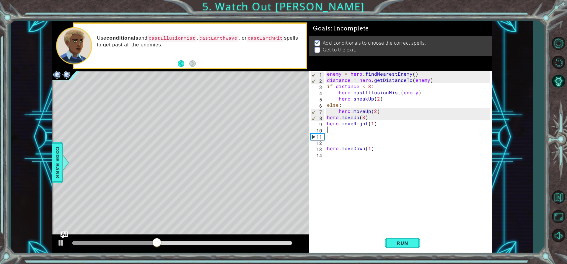
click at [331, 127] on div "enemy = hero . findNearestEnemy ( ) distance = hero . getDistanceTo ( enemy ) i…" at bounding box center [410, 158] width 168 height 174
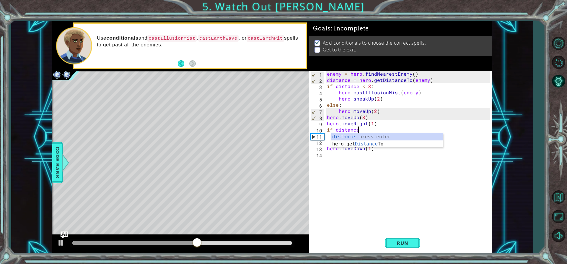
scroll to position [0, 2]
click at [359, 136] on div "distance press enter hero.get Distance To press enter" at bounding box center [387, 147] width 112 height 28
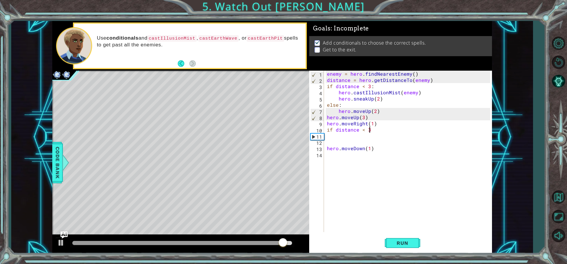
scroll to position [0, 2]
type textarea "if distance < 3:"
click at [365, 135] on div "enemy = hero . findNearestEnemy ( ) distance = hero . getDistanceTo ( enemy ) i…" at bounding box center [410, 158] width 168 height 174
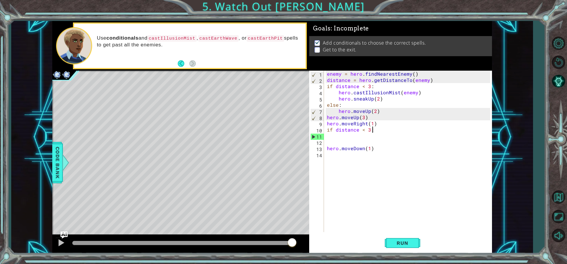
click at [372, 130] on div "enemy = hero . findNearestEnemy ( ) distance = hero . getDistanceTo ( enemy ) i…" at bounding box center [410, 158] width 168 height 174
type textarea "if distance < 3:"
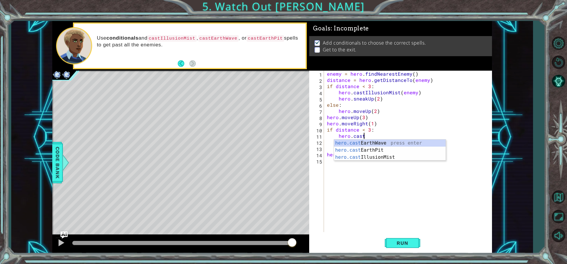
scroll to position [0, 2]
click at [390, 157] on div "hero.cast EarthWave press enter hero.cast EarthPit press enter hero.cast Illusi…" at bounding box center [390, 156] width 112 height 35
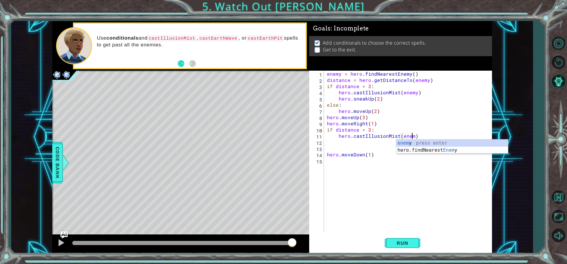
scroll to position [0, 5]
click at [418, 139] on div "enemy press enter hero.findNearest Enemy press enter" at bounding box center [452, 153] width 112 height 28
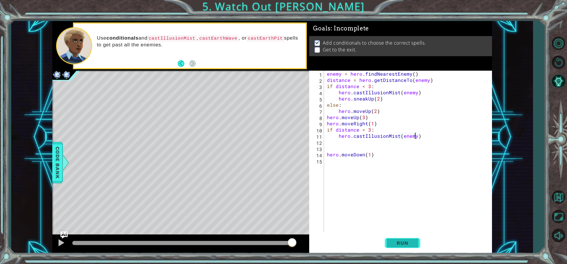
click at [392, 244] on span "Run" at bounding box center [401, 243] width 23 height 6
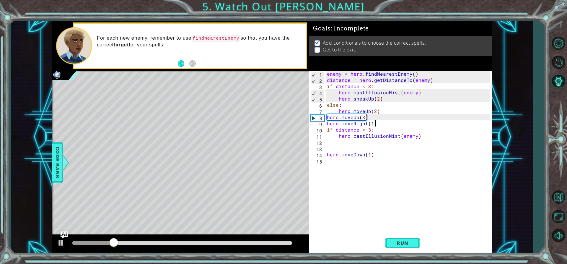
click at [374, 123] on div "enemy = hero . findNearestEnemy ( ) distance = hero . getDistanceTo ( enemy ) i…" at bounding box center [410, 158] width 168 height 174
type textarea "hero.moveRight(1)"
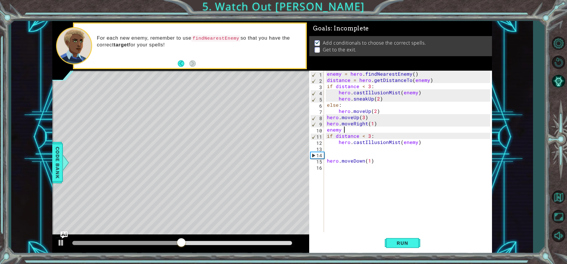
scroll to position [0, 1]
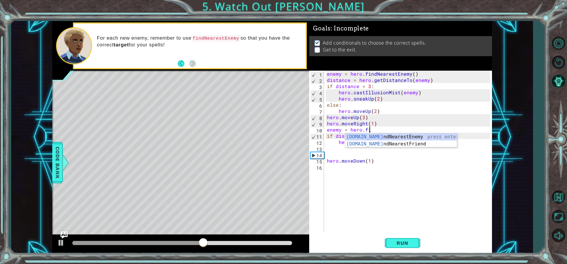
type textarea "enemy = hero.fin"
click at [387, 135] on div "hero.fin dNearestEnemy press enter hero.fin dNearestFriend press enter" at bounding box center [401, 147] width 112 height 28
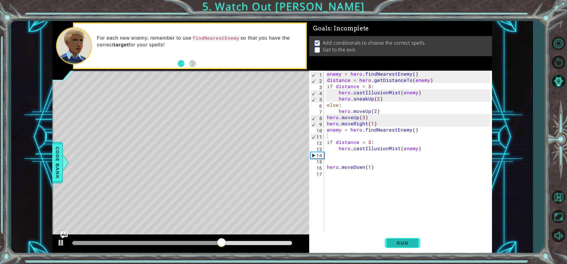
click at [404, 235] on button "Run" at bounding box center [402, 242] width 35 height 18
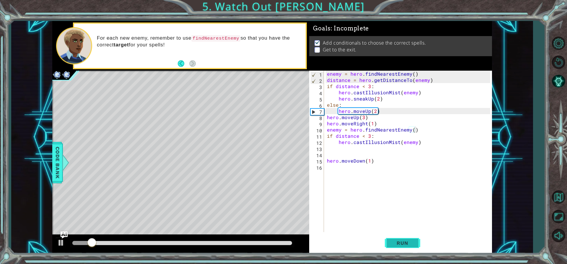
click at [402, 244] on span "Run" at bounding box center [401, 243] width 23 height 6
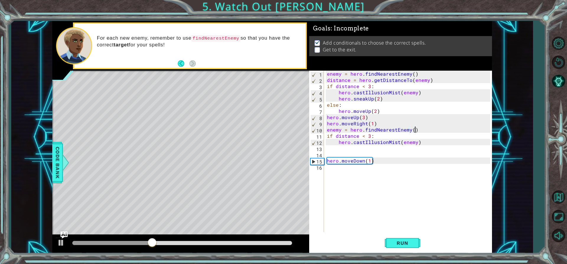
click at [376, 163] on div "enemy = hero . findNearestEnemy ( ) distance = hero . getDistanceTo ( enemy ) i…" at bounding box center [410, 158] width 168 height 174
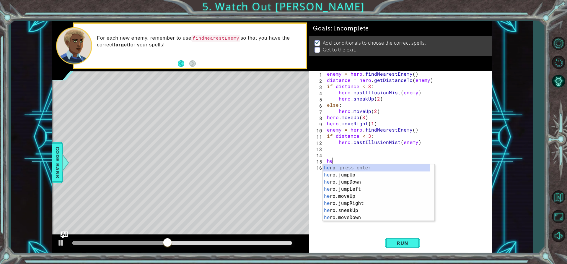
type textarea "h"
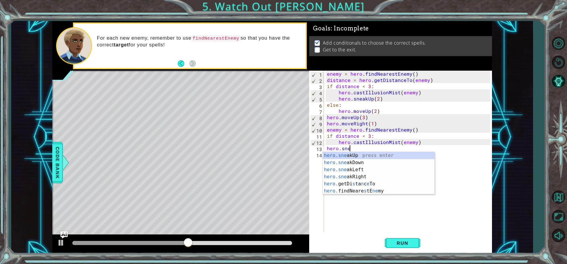
scroll to position [0, 1]
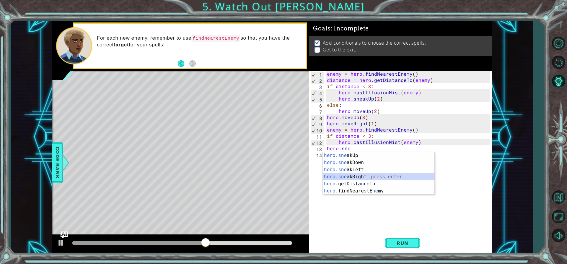
click at [367, 175] on div "hero.sne akUp press enter hero.sne akDown press enter hero.sne akLeft press ent…" at bounding box center [379, 180] width 112 height 57
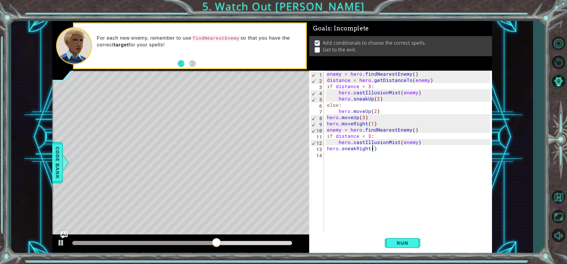
type textarea "hero.sneakRight(2)"
click at [338, 156] on div "enemy = hero . findNearestEnemy ( ) distance = hero . getDistanceTo ( enemy ) i…" at bounding box center [410, 158] width 168 height 174
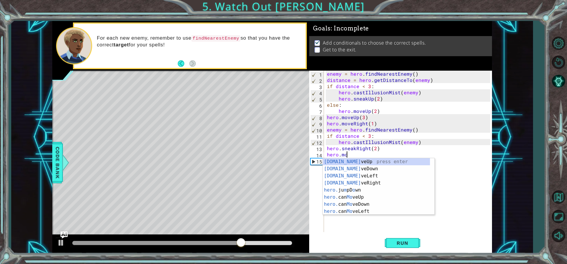
scroll to position [0, 1]
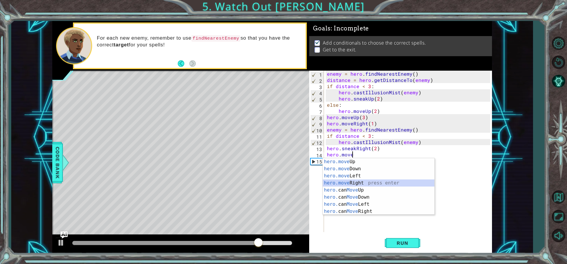
click at [358, 183] on div "hero.move Up press enter hero.move Down press enter hero.move Left press enter …" at bounding box center [379, 193] width 112 height 71
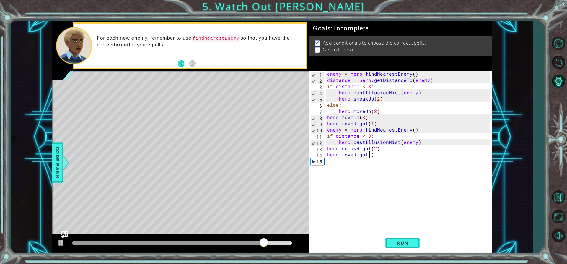
type textarea "hero.moveRight(2)"
click at [333, 159] on div "enemy = hero . findNearestEnemy ( ) distance = hero . getDistanceTo ( enemy ) i…" at bounding box center [410, 158] width 168 height 174
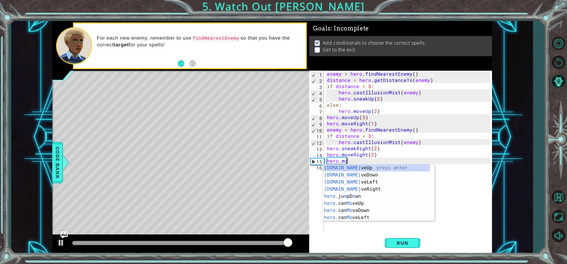
scroll to position [0, 1]
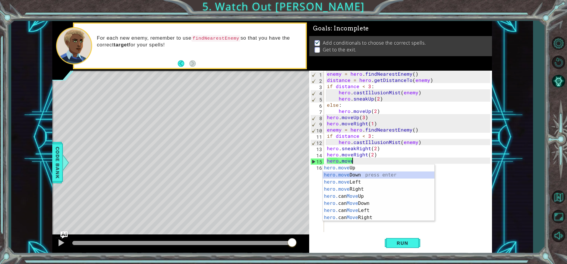
click at [352, 174] on div "hero.move Up press enter hero.move Down press enter hero.move Left press enter …" at bounding box center [379, 199] width 112 height 71
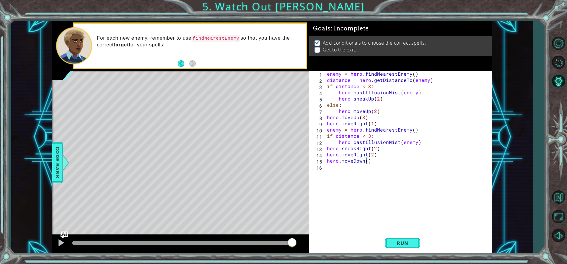
type textarea "hero.moveDown(2)"
click at [331, 171] on div "enemy = hero . findNearestEnemy ( ) distance = hero . getDistanceTo ( enemy ) i…" at bounding box center [410, 158] width 168 height 174
click at [399, 242] on span "Run" at bounding box center [401, 243] width 23 height 6
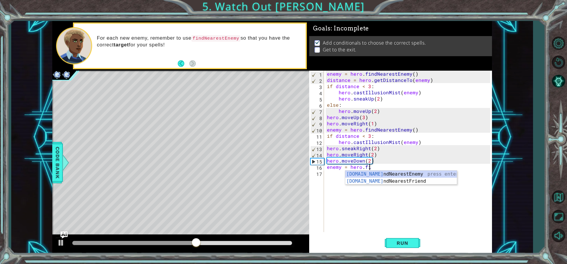
scroll to position [0, 3]
type textarea "enemy = hero.find"
click at [384, 173] on div "hero.find NearestEnemy press enter hero.find NearestFriend press enter" at bounding box center [401, 184] width 112 height 28
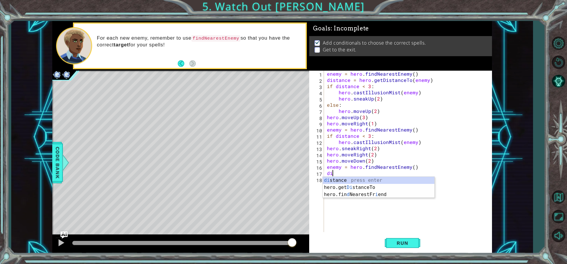
scroll to position [0, 0]
type textarea "d"
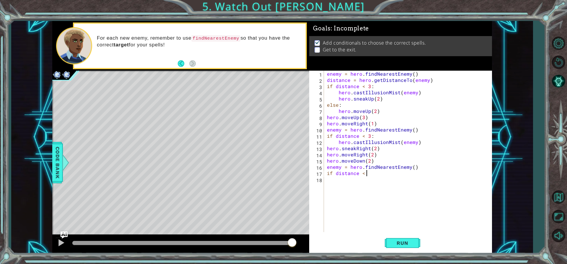
scroll to position [0, 2]
type textarea "if distance < 3:"
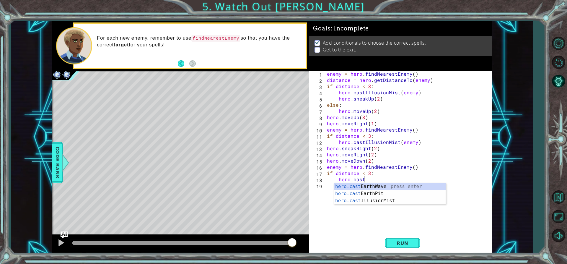
scroll to position [0, 2]
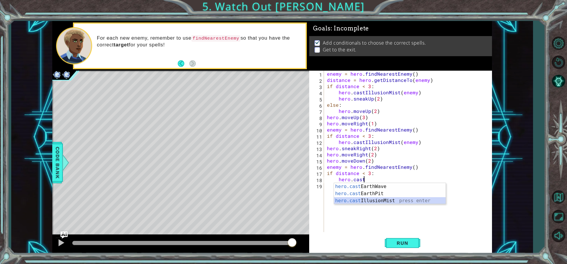
click at [382, 200] on div "hero.cast EarthWave press enter hero.cast EarthPit press enter hero.cast Illusi…" at bounding box center [390, 200] width 112 height 35
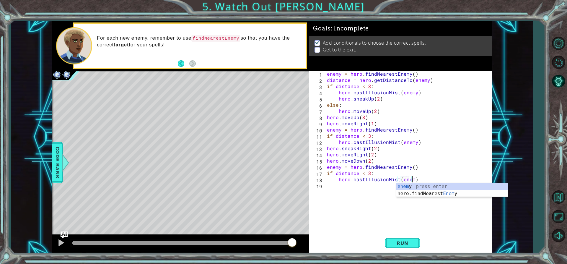
scroll to position [0, 5]
type textarea "hero.castIllusionMist(enemy)"
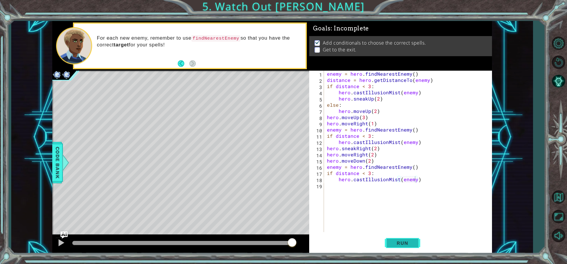
click at [393, 245] on span "Run" at bounding box center [401, 243] width 23 height 6
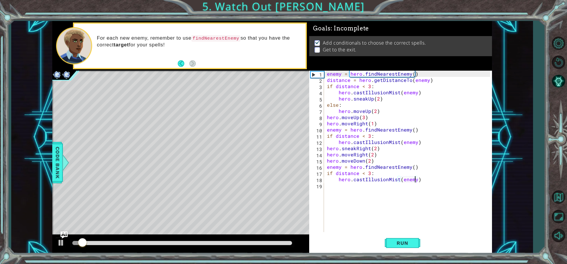
click at [423, 180] on div "enemy = hero . findNearestEnemy ( ) distance = hero . getDistanceTo ( enemy ) i…" at bounding box center [410, 158] width 168 height 174
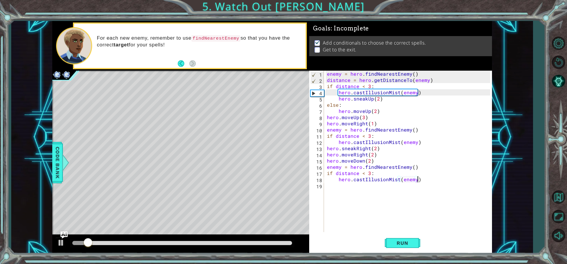
scroll to position [0, 0]
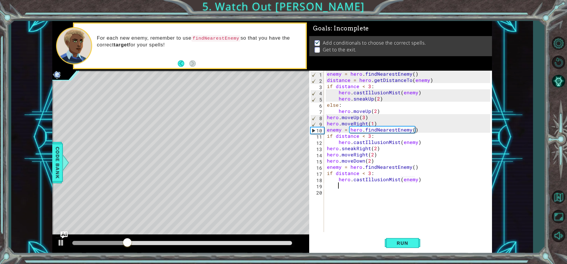
click at [325, 184] on div "1 2 3 4 5 6 7 8 9 10 11 12 13 14 15 16 17 18 19 20 enemy = hero . findNearestEn…" at bounding box center [399, 151] width 181 height 161
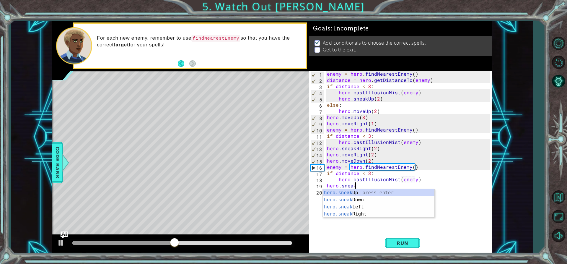
scroll to position [0, 1]
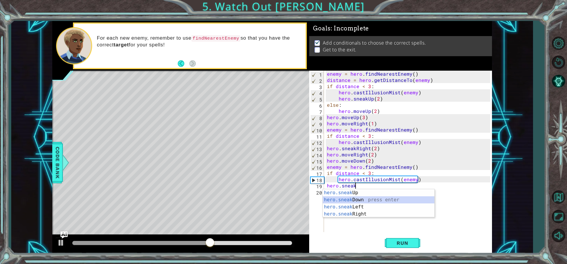
click at [374, 199] on div "hero.sneak Up press enter hero.sneak Down press enter hero.sneak Left press ent…" at bounding box center [379, 210] width 112 height 42
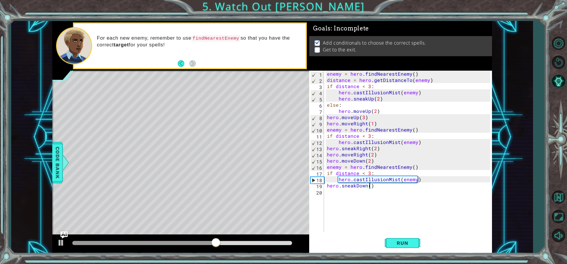
scroll to position [0, 3]
type textarea "hero.sneakDown(3)"
click at [392, 241] on span "Run" at bounding box center [401, 243] width 23 height 6
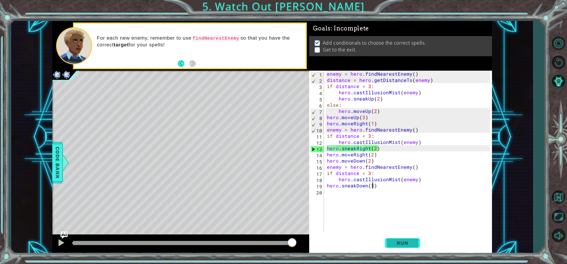
click at [398, 239] on button "Run" at bounding box center [402, 242] width 35 height 18
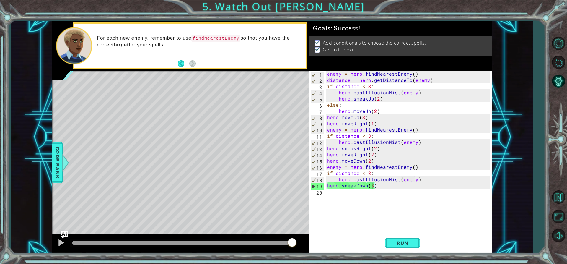
drag, startPoint x: 233, startPoint y: 242, endPoint x: 309, endPoint y: 232, distance: 76.8
click at [309, 232] on div "methods hero use(thing) moveUp(steps) moveDown(steps) moveLeft(steps) moveRight…" at bounding box center [271, 137] width 439 height 232
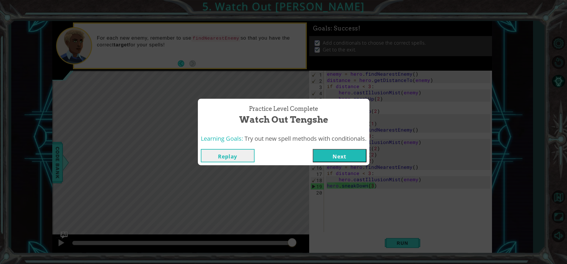
click at [349, 151] on button "Next" at bounding box center [340, 155] width 54 height 13
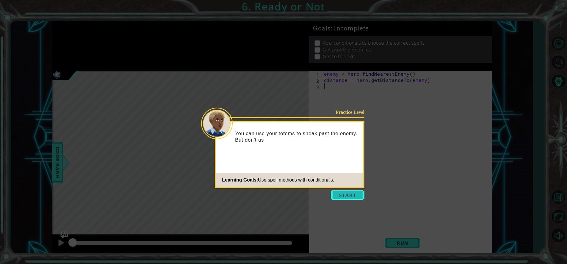
click at [349, 192] on button "Start" at bounding box center [348, 194] width 34 height 9
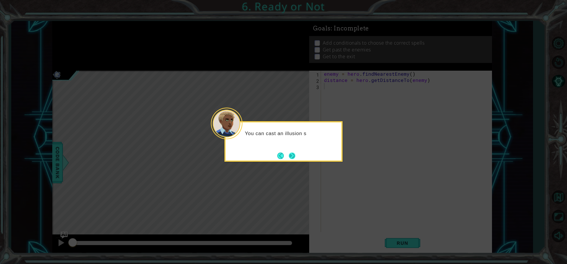
click at [292, 153] on button "Next" at bounding box center [292, 155] width 6 height 6
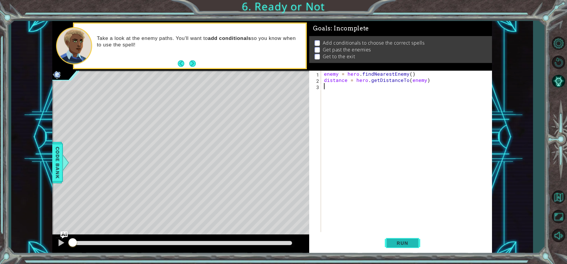
click at [391, 241] on span "Run" at bounding box center [401, 243] width 23 height 6
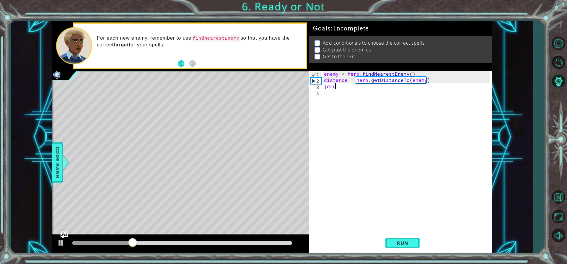
type textarea "j"
type textarea "distance = hero.getDistanceTo(enemy"
click at [362, 91] on div "enemy = hero . findNearestEnemy ( ) distance = hero . getDistanceTo ( enemy" at bounding box center [408, 158] width 170 height 174
drag, startPoint x: 428, startPoint y: 77, endPoint x: 421, endPoint y: 80, distance: 8.3
click at [422, 79] on div "enemy = hero . findNearestEnemy ( ) distance = hero . getDistanceTo ( enemy" at bounding box center [408, 158] width 170 height 174
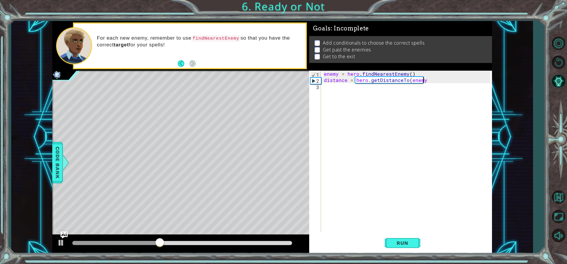
click at [425, 83] on div "enemy = hero . findNearestEnemy ( ) distance = hero . getDistanceTo ( enemy" at bounding box center [408, 158] width 170 height 174
click at [424, 79] on div "enemy = hero . findNearestEnemy ( ) distance = hero . getDistanceTo ( enemy" at bounding box center [408, 158] width 170 height 174
type textarea "distance = hero.getDistanceTo(enemy)"
click at [405, 93] on div "enemy = hero . findNearestEnemy ( ) distance = hero . getDistanceTo ( enemy )" at bounding box center [408, 158] width 170 height 174
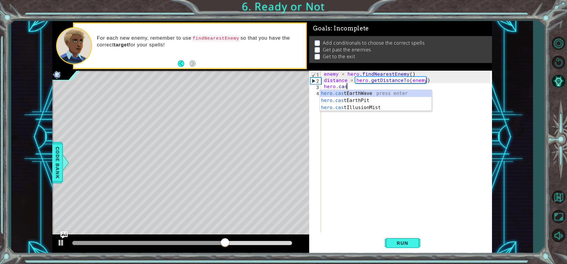
scroll to position [0, 1]
click at [355, 106] on div "hero.cast EarthWave press enter hero.cast EarthPit press enter hero.cast Illusi…" at bounding box center [376, 107] width 112 height 35
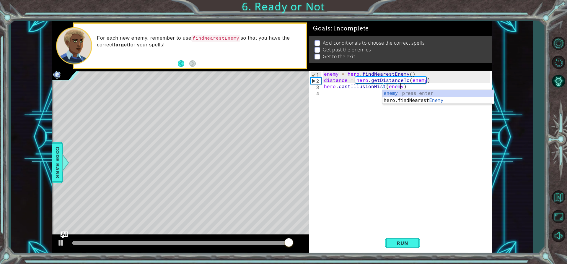
scroll to position [0, 5]
type textarea "hero.castIllusionMist(enemy)"
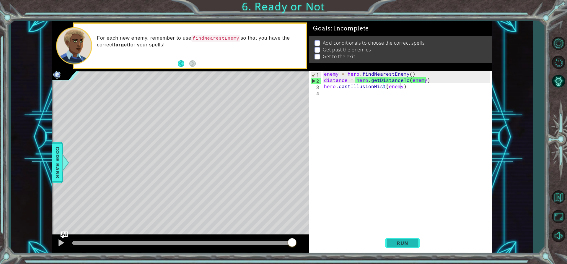
click at [401, 238] on button "Run" at bounding box center [402, 242] width 35 height 18
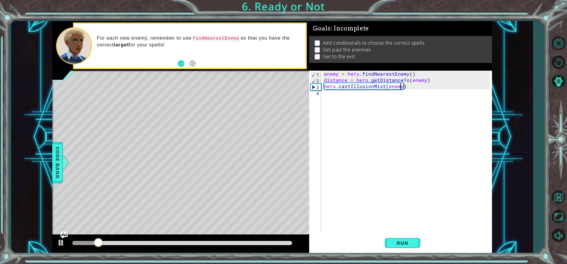
click at [342, 92] on div "enemy = hero . findNearestEnemy ( ) distance = hero . getDistanceTo ( enemy ) h…" at bounding box center [408, 158] width 170 height 174
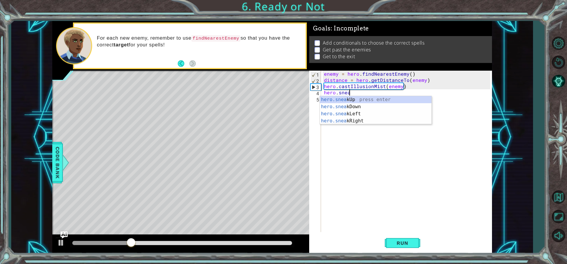
scroll to position [0, 1]
click at [349, 100] on div "hero.sneak Up press enter hero.sneak Down press enter hero.sneak Left press ent…" at bounding box center [376, 117] width 112 height 42
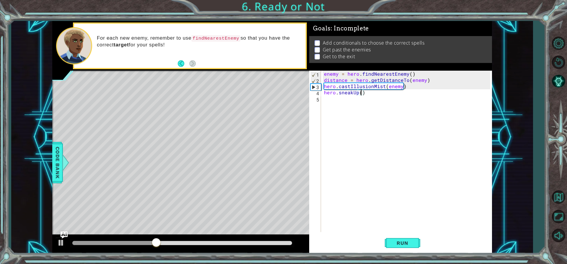
scroll to position [0, 2]
type textarea "hero.sneakUp(2)"
click at [400, 238] on button "Run" at bounding box center [402, 242] width 35 height 18
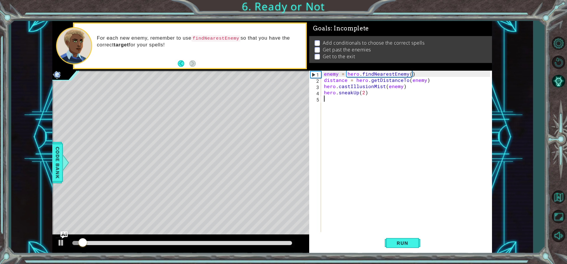
click at [339, 97] on div "enemy = hero . findNearestEnemy ( ) distance = hero . getDistanceTo ( enemy ) h…" at bounding box center [408, 158] width 170 height 174
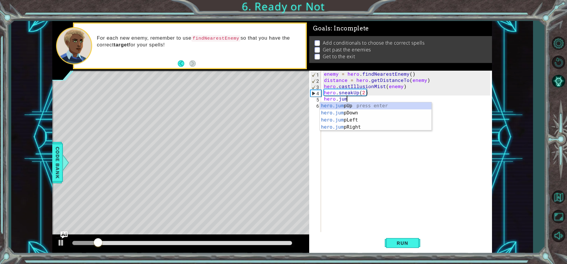
scroll to position [0, 1]
type textarea "hero.jump"
click at [354, 103] on div "hero.jump Up press enter hero.jump Down press enter hero.jump Left press enter …" at bounding box center [376, 123] width 112 height 42
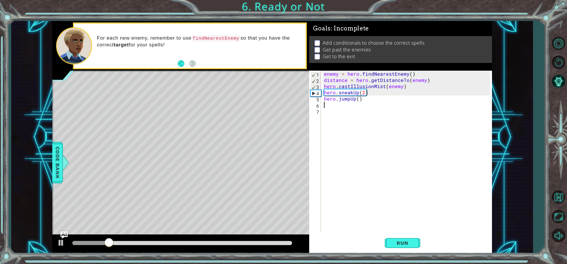
scroll to position [0, 0]
click at [357, 98] on div "enemy = hero . findNearestEnemy ( ) distance = hero . getDistanceTo ( enemy ) h…" at bounding box center [408, 158] width 170 height 174
type textarea "hero.jumpUp(1)"
click at [389, 244] on button "Run" at bounding box center [402, 242] width 35 height 18
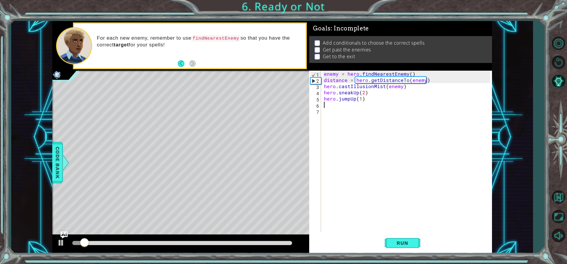
click at [326, 103] on div "enemy = hero . findNearestEnemy ( ) distance = hero . getDistanceTo ( enemy ) h…" at bounding box center [408, 158] width 170 height 174
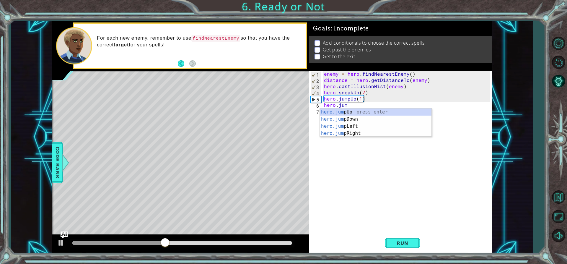
scroll to position [0, 1]
type textarea "hero.jump"
click at [354, 133] on div "hero.jump Up press enter hero.jump Down press enter hero.jump Left press enter …" at bounding box center [376, 129] width 112 height 42
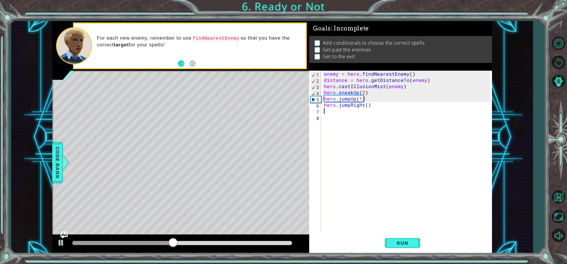
scroll to position [0, 0]
click at [366, 105] on div "enemy = hero . findNearestEnemy ( ) distance = hero . getDistanceTo ( enemy ) h…" at bounding box center [408, 158] width 170 height 174
click at [367, 96] on div "enemy = hero . findNearestEnemy ( ) distance = hero . getDistanceTo ( enemy ) h…" at bounding box center [408, 158] width 170 height 174
type textarea "hero.jumpUp(1)"
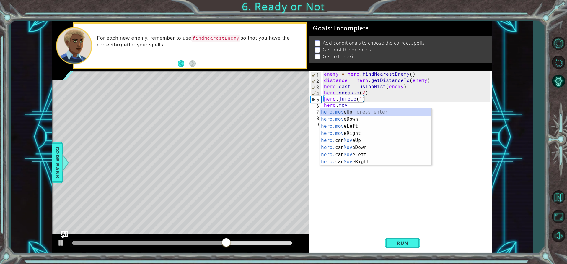
scroll to position [0, 1]
click at [371, 109] on div "hero.move Up press enter hero.move Down press enter hero.move Left press enter …" at bounding box center [376, 143] width 112 height 71
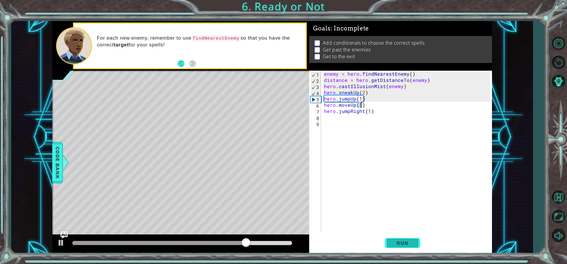
type textarea "hero.moveUp(1)"
click at [397, 241] on span "Run" at bounding box center [401, 243] width 23 height 6
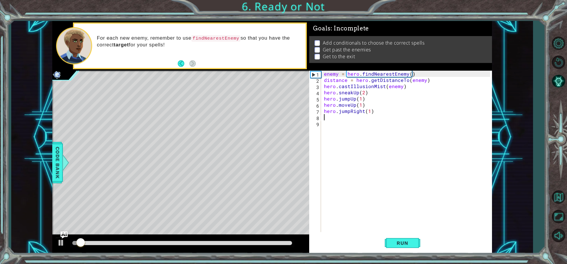
click at [328, 118] on div "enemy = hero . findNearestEnemy ( ) distance = hero . getDistanceTo ( enemy ) h…" at bounding box center [408, 158] width 170 height 174
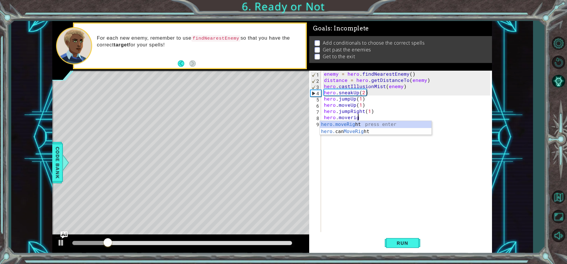
scroll to position [0, 2]
click at [356, 121] on div "hero.moveRight press enter hero. can MoveRight press enter" at bounding box center [376, 135] width 112 height 28
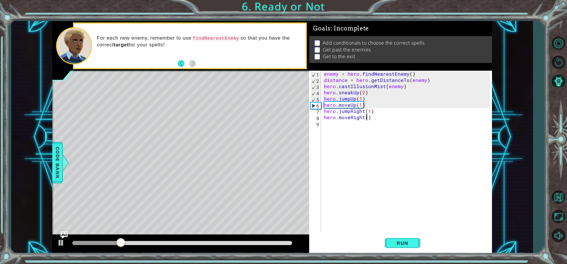
type textarea "hero.moveRight(3)"
click at [356, 121] on div "enemy = hero . findNearestEnemy ( ) distance = hero . getDistanceTo ( enemy ) h…" at bounding box center [408, 158] width 170 height 174
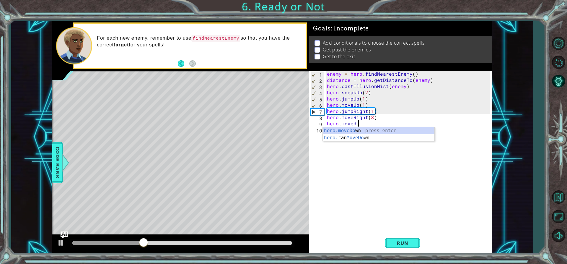
scroll to position [0, 2]
click at [367, 128] on div "hero.moveDow n press enter hero. can MoveDow n press enter" at bounding box center [379, 141] width 112 height 28
type textarea "hero.moveDown(1)"
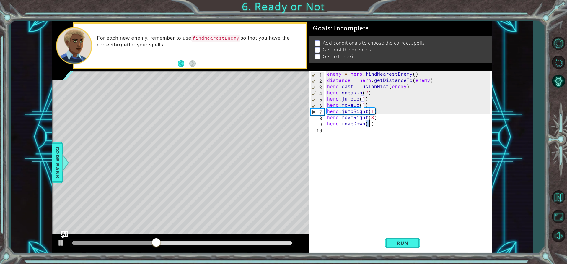
click at [362, 128] on div "enemy = hero . findNearestEnemy ( ) distance = hero . getDistanceTo ( enemy ) h…" at bounding box center [410, 158] width 168 height 174
click at [406, 240] on span "Run" at bounding box center [401, 243] width 23 height 6
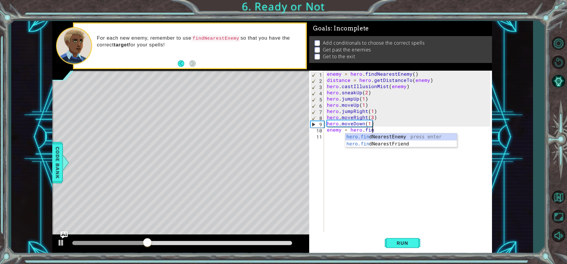
scroll to position [0, 3]
type textarea "enemy = hero.find"
click at [359, 135] on div "hero.find NearestEnemy press enter hero.find NearestFriend press enter" at bounding box center [401, 147] width 112 height 28
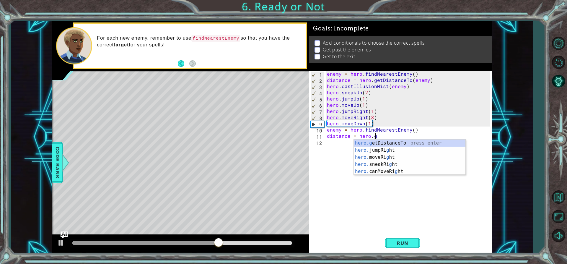
scroll to position [0, 3]
click at [389, 141] on div "hero.get DistanceTo press enter" at bounding box center [410, 149] width 112 height 21
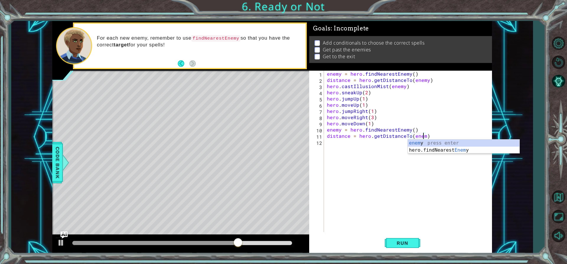
type textarea "distance = hero.getDistanceTo(enemy)"
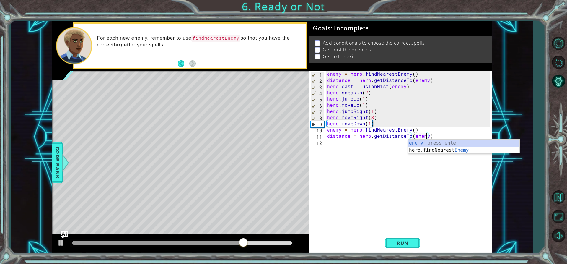
click at [386, 141] on div "enemy = hero . findNearestEnemy ( ) distance = hero . getDistanceTo ( enemy ) h…" at bounding box center [410, 158] width 168 height 174
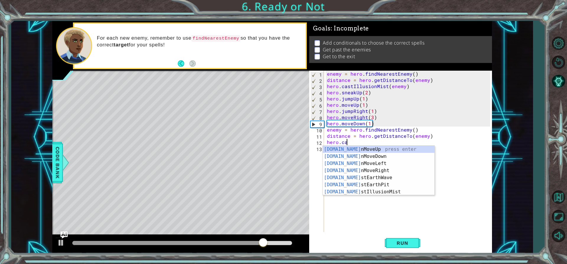
scroll to position [0, 1]
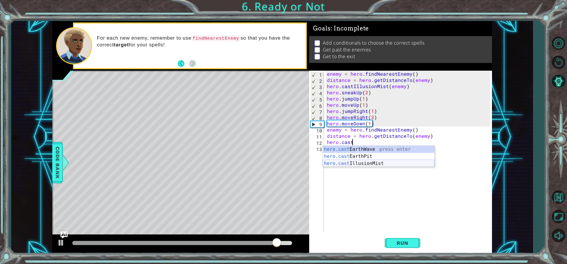
click at [386, 161] on div "hero.cast EarthWave press enter hero.cast EarthPit press enter hero.cast Illusi…" at bounding box center [379, 163] width 112 height 35
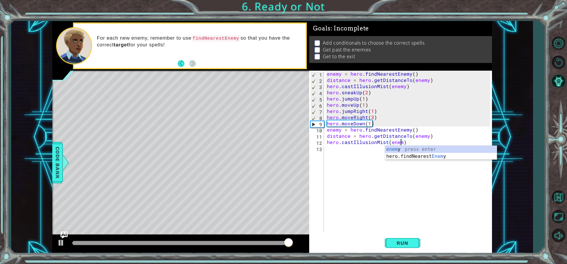
scroll to position [0, 5]
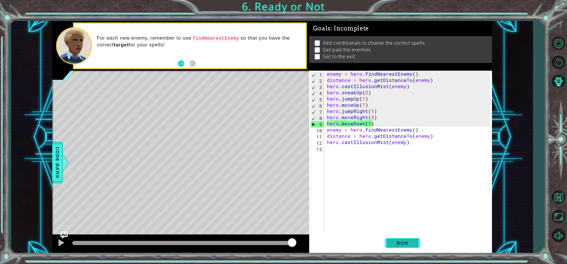
click at [401, 236] on button "Run" at bounding box center [402, 242] width 35 height 18
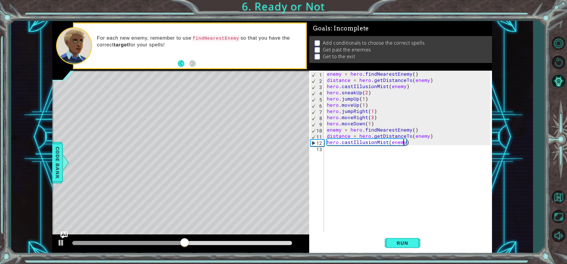
click at [432, 136] on div "enemy = hero . findNearestEnemy ( ) distance = hero . getDistanceTo ( enemy ) h…" at bounding box center [410, 158] width 168 height 174
type textarea "distance = hero.getDistanceTo(enemy)"
click at [403, 239] on button "Run" at bounding box center [402, 242] width 35 height 18
click at [163, 230] on div "methods hero use(thing) moveUp(steps) moveDown(steps) moveLeft(steps) moveRight…" at bounding box center [271, 137] width 439 height 232
click at [331, 150] on div "enemy = hero . findNearestEnemy ( ) distance = hero . getDistanceTo ( enemy ) h…" at bounding box center [410, 158] width 168 height 174
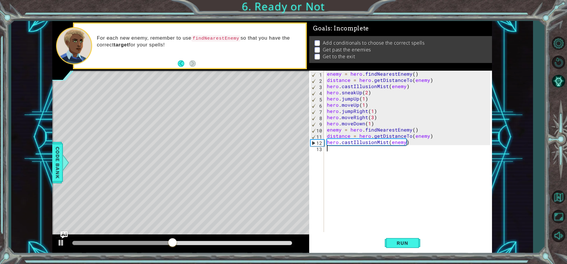
scroll to position [0, 0]
